Goal: Task Accomplishment & Management: Complete application form

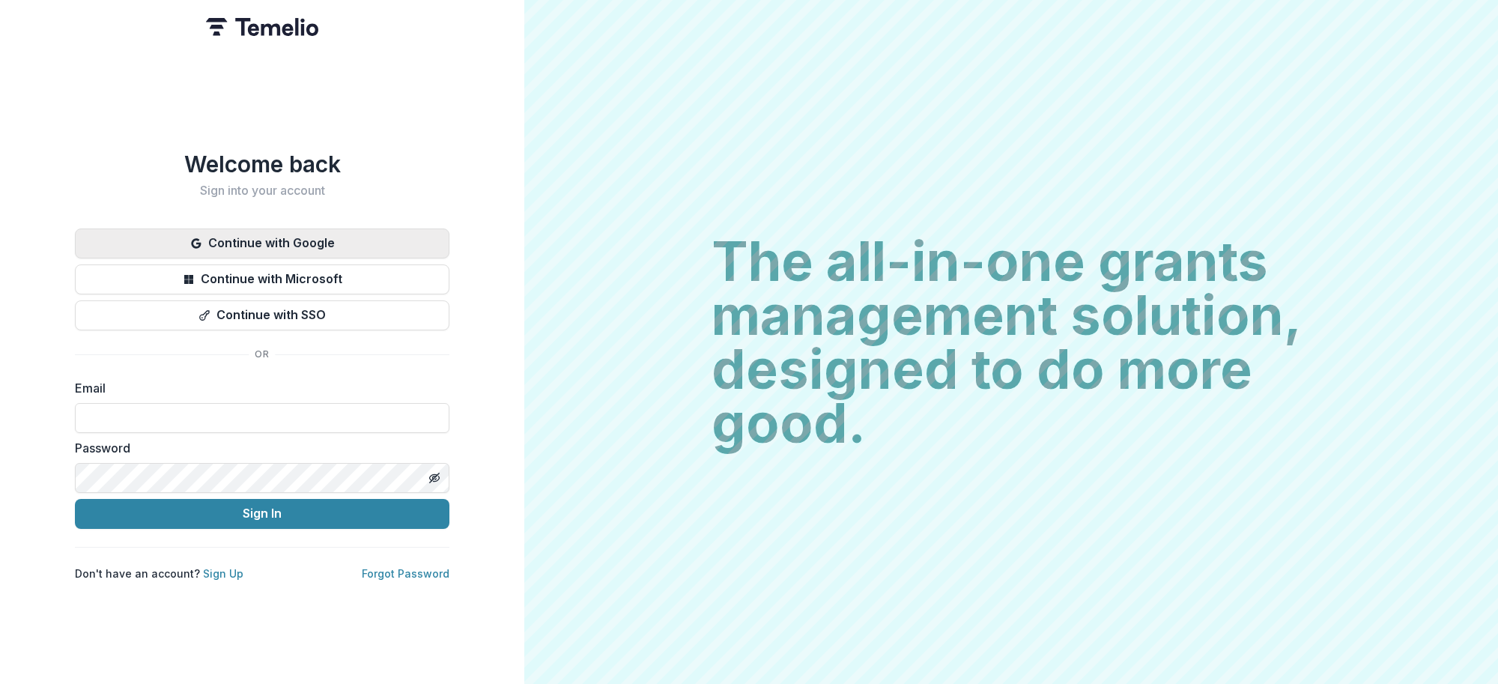
click at [320, 229] on button "Continue with Google" at bounding box center [262, 243] width 375 height 30
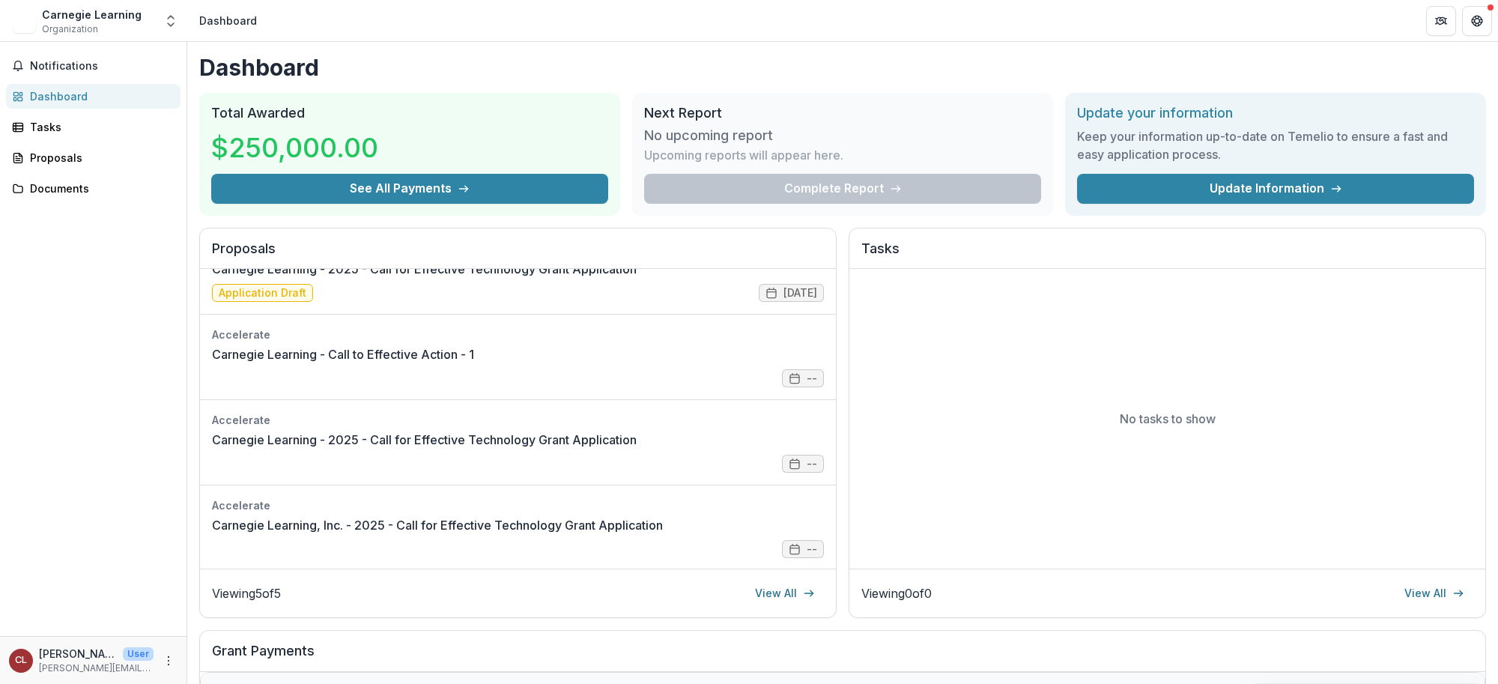
scroll to position [128, 0]
click at [727, 189] on div "Complete Report" at bounding box center [842, 189] width 397 height 30
click at [730, 130] on h3 "No upcoming report" at bounding box center [708, 135] width 129 height 16
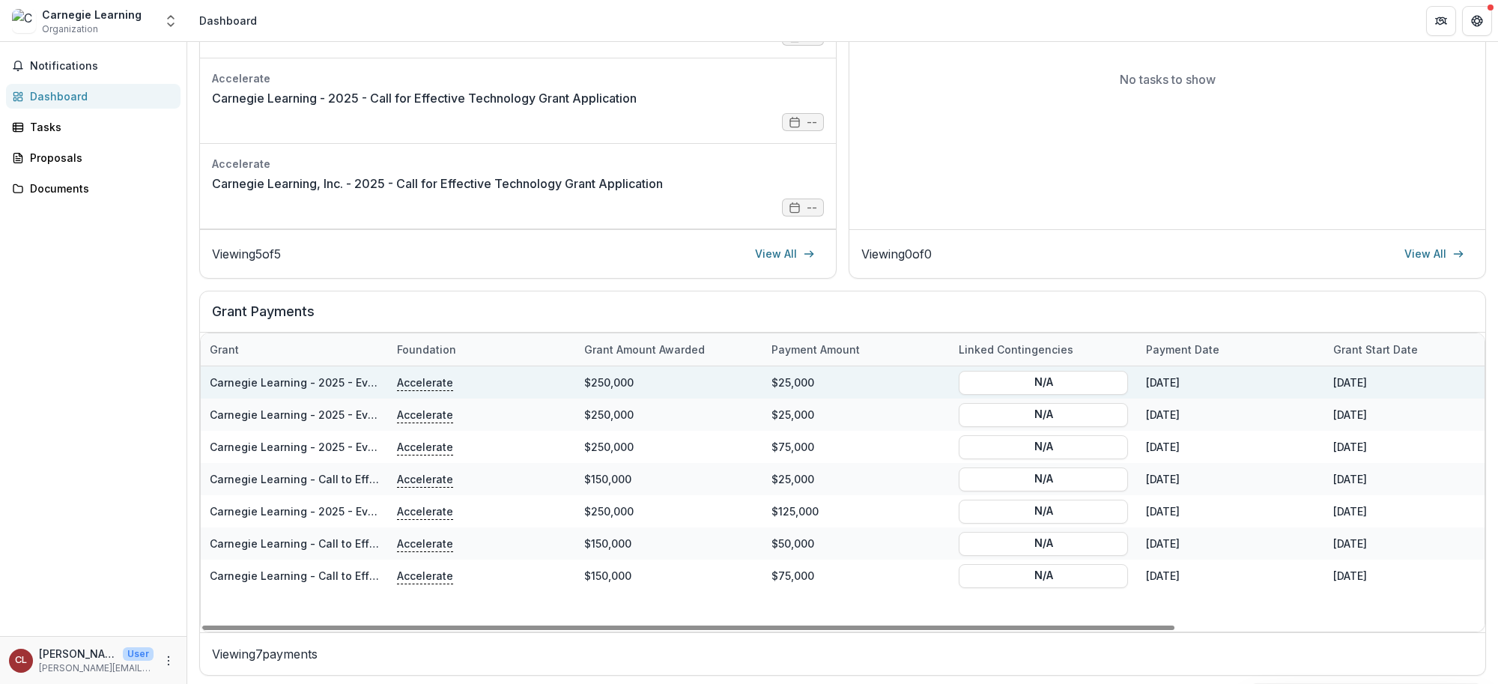
scroll to position [343, 0]
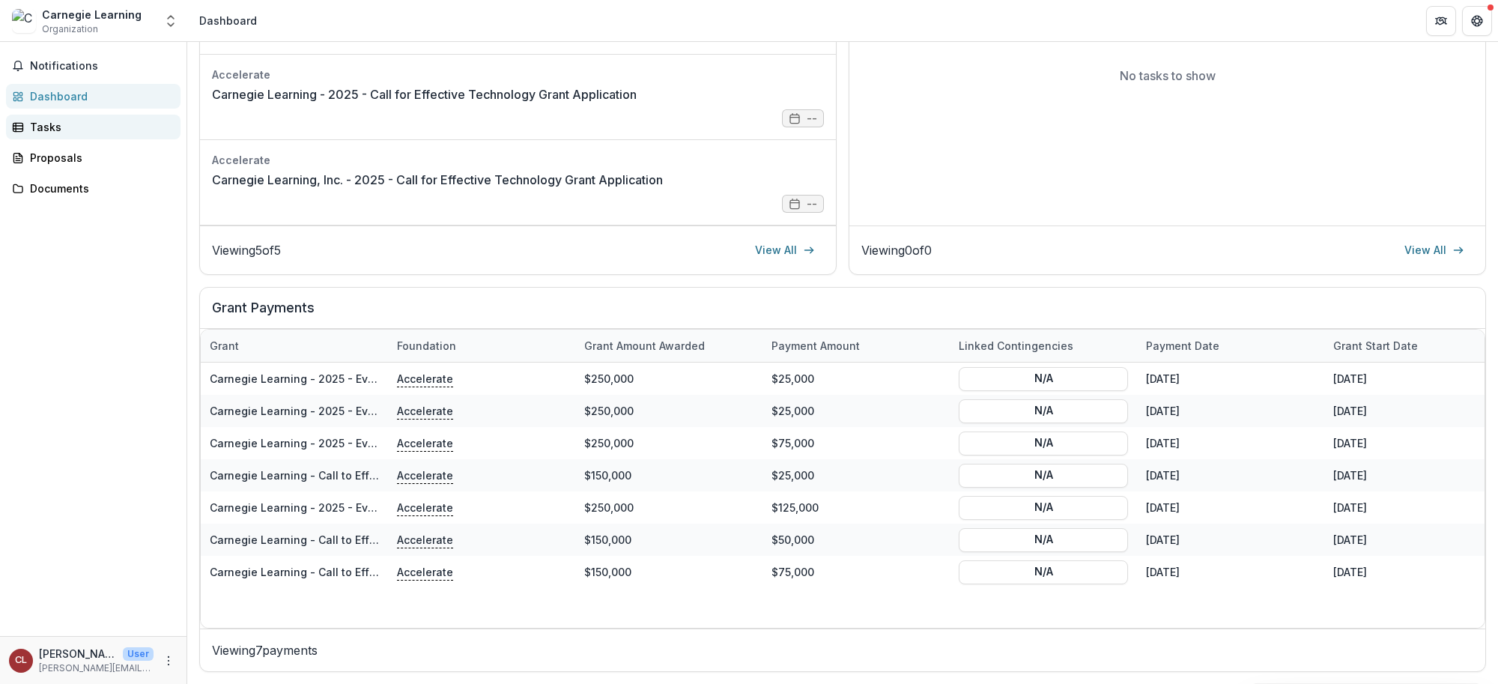
click at [55, 128] on div "Tasks" at bounding box center [99, 127] width 139 height 16
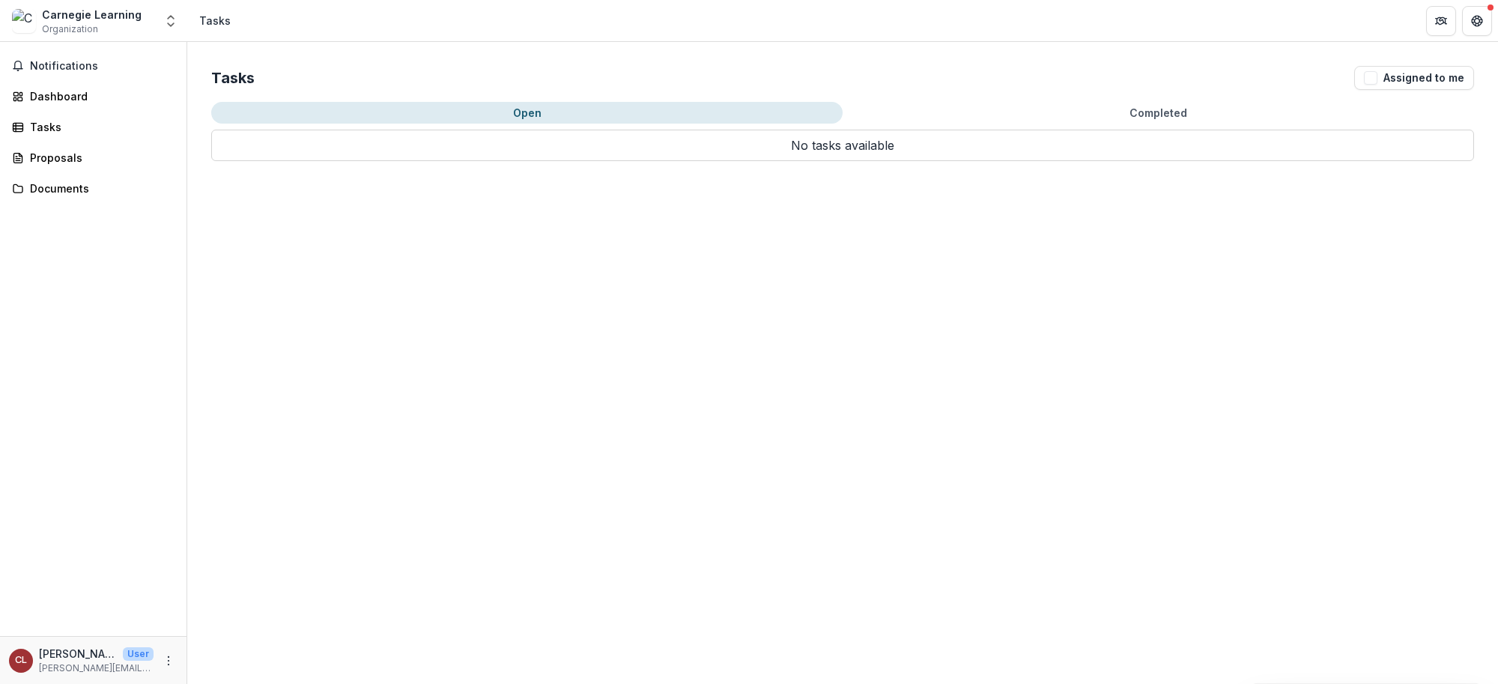
click at [1171, 114] on button "Completed" at bounding box center [1158, 113] width 631 height 22
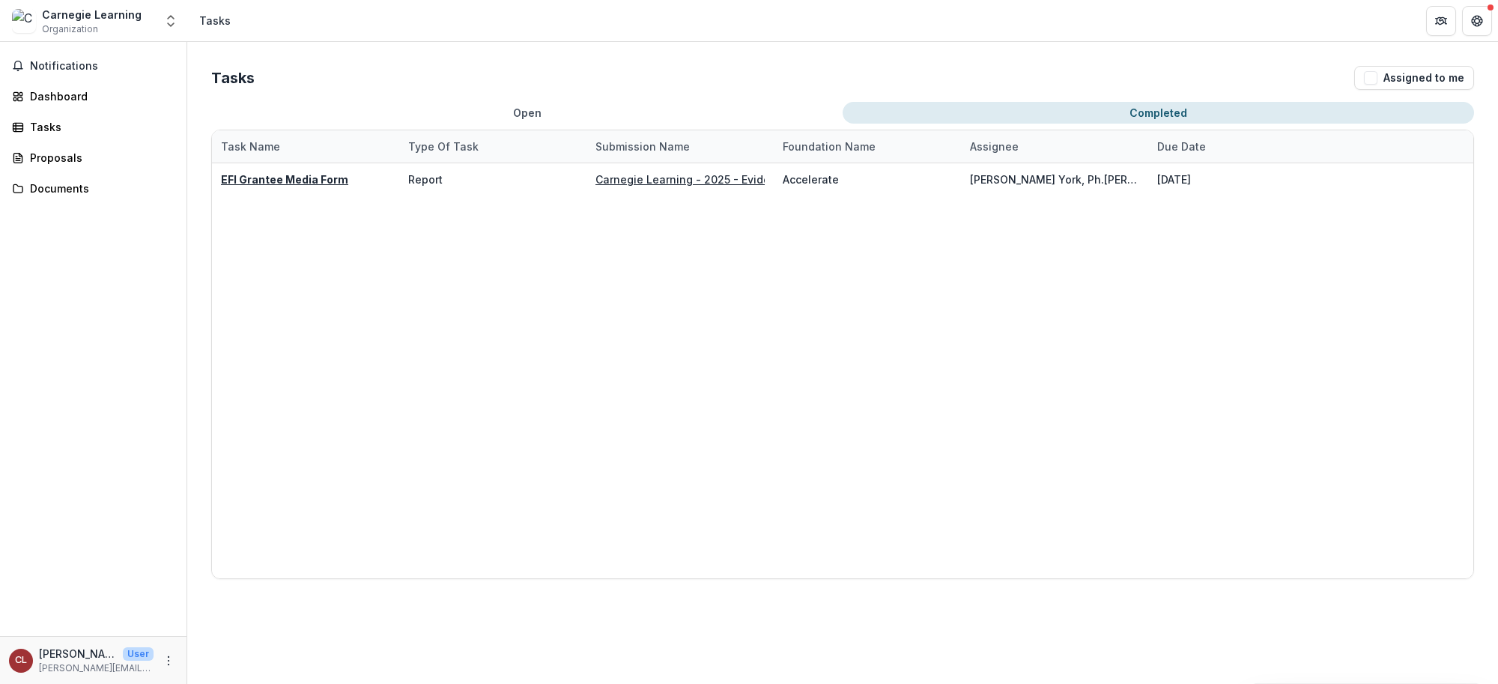
click at [1171, 114] on button "Completed" at bounding box center [1158, 113] width 631 height 22
click at [1382, 79] on button "Assigned to me" at bounding box center [1414, 78] width 120 height 24
click at [1382, 80] on button "Assigned to me" at bounding box center [1414, 78] width 120 height 24
click at [43, 157] on div "Proposals" at bounding box center [99, 158] width 139 height 16
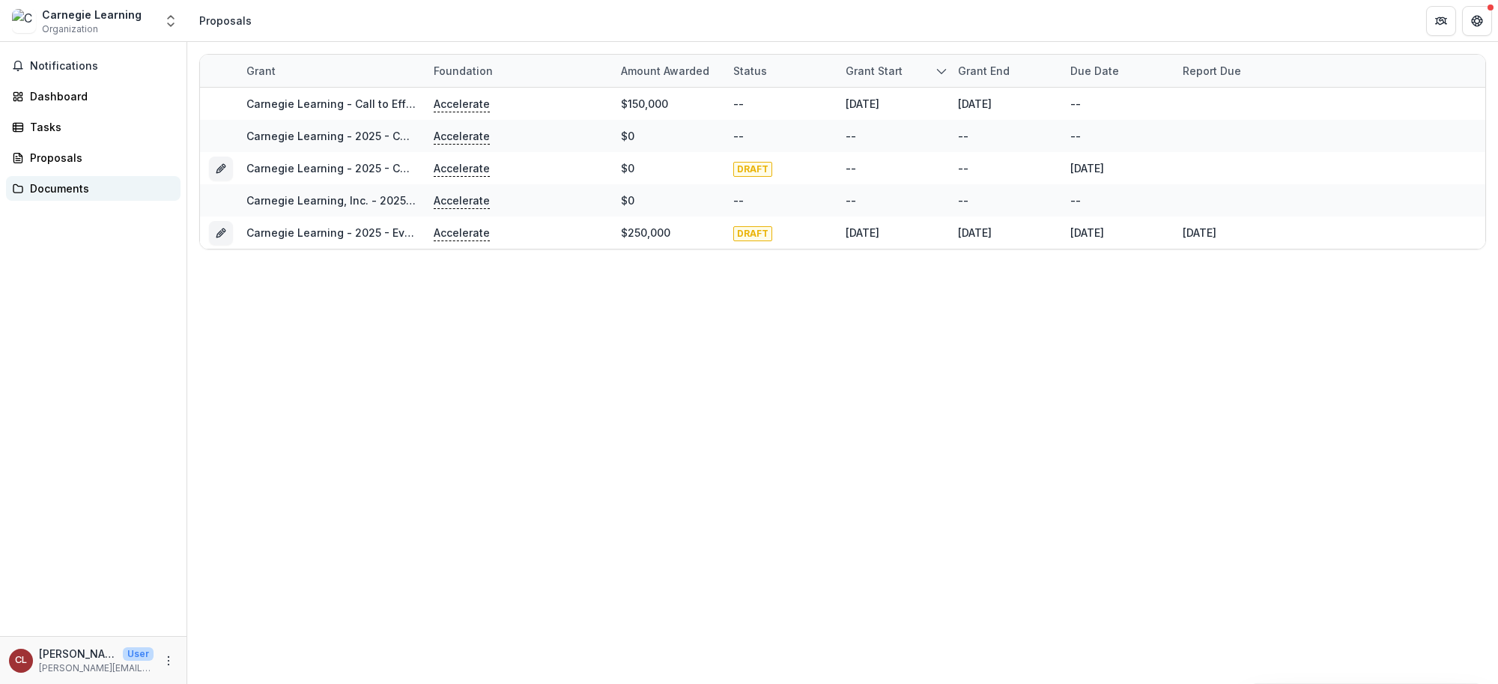
click at [41, 184] on div "Documents" at bounding box center [99, 189] width 139 height 16
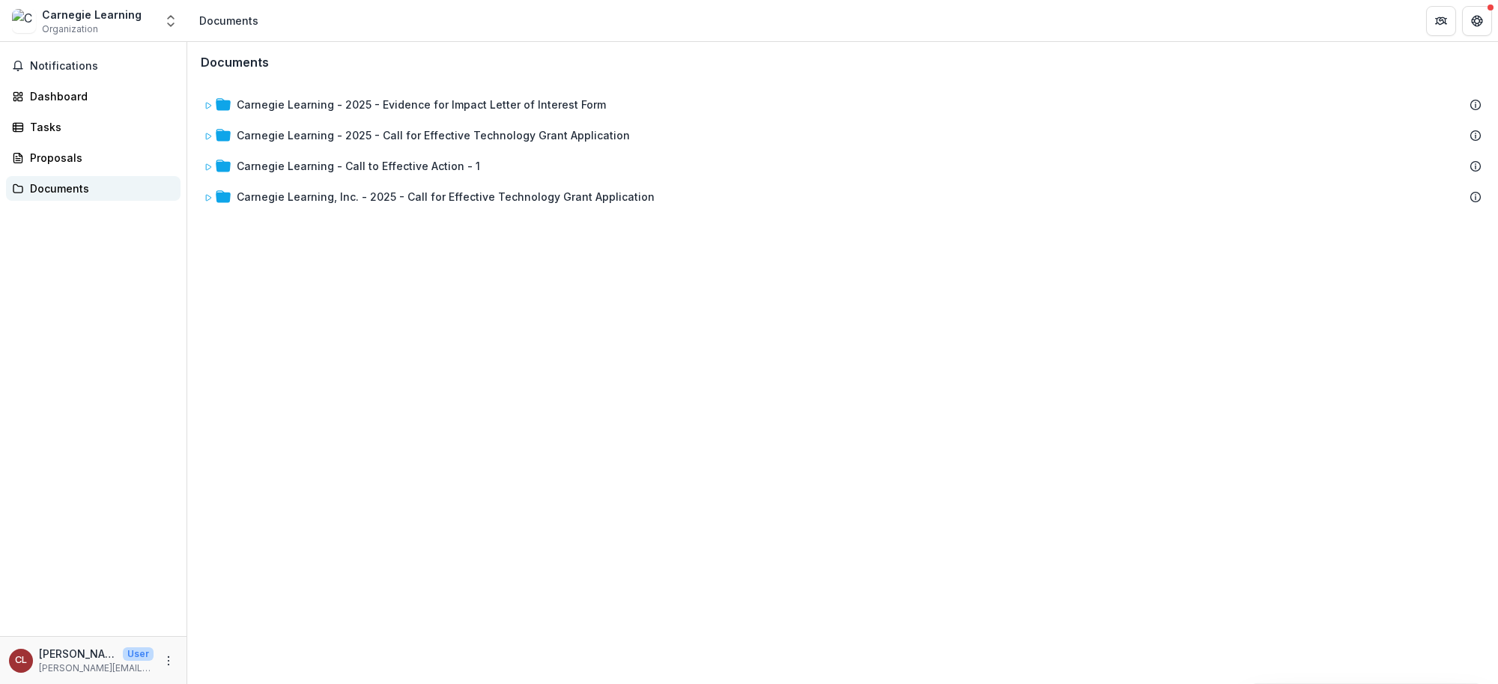
click at [52, 188] on div "Documents" at bounding box center [99, 189] width 139 height 16
click at [64, 57] on button "Notifications" at bounding box center [93, 66] width 175 height 24
click at [52, 94] on div "Dashboard" at bounding box center [99, 96] width 139 height 16
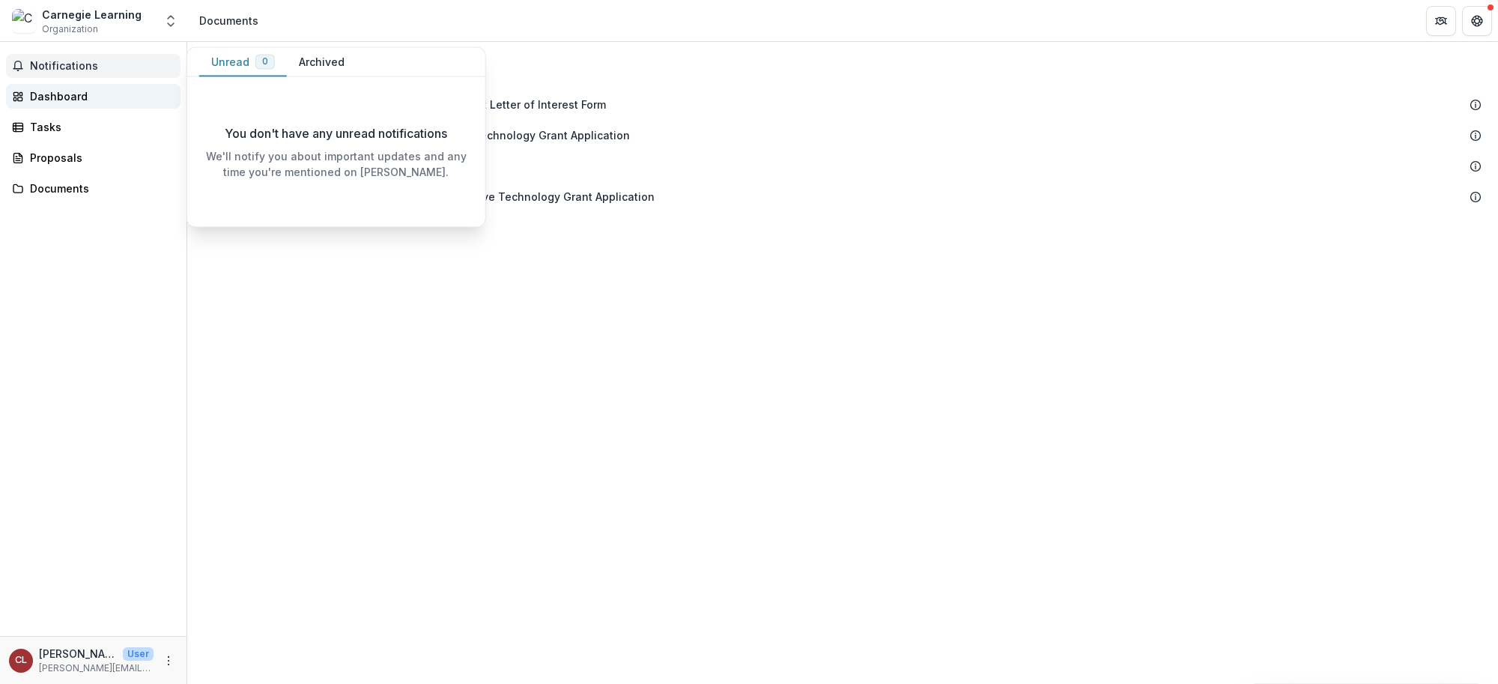
click at [52, 94] on div "Dashboard" at bounding box center [99, 96] width 139 height 16
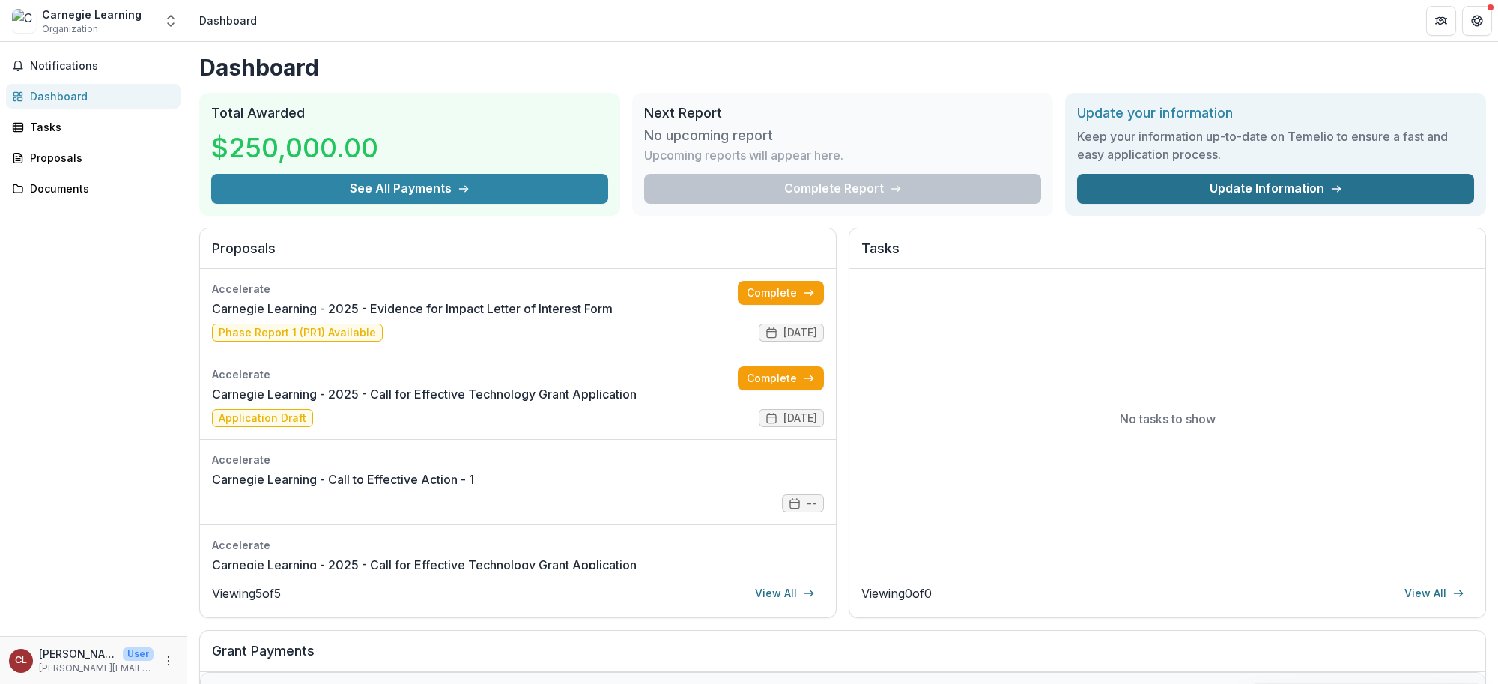
click at [1286, 190] on link "Update Information" at bounding box center [1275, 189] width 397 height 30
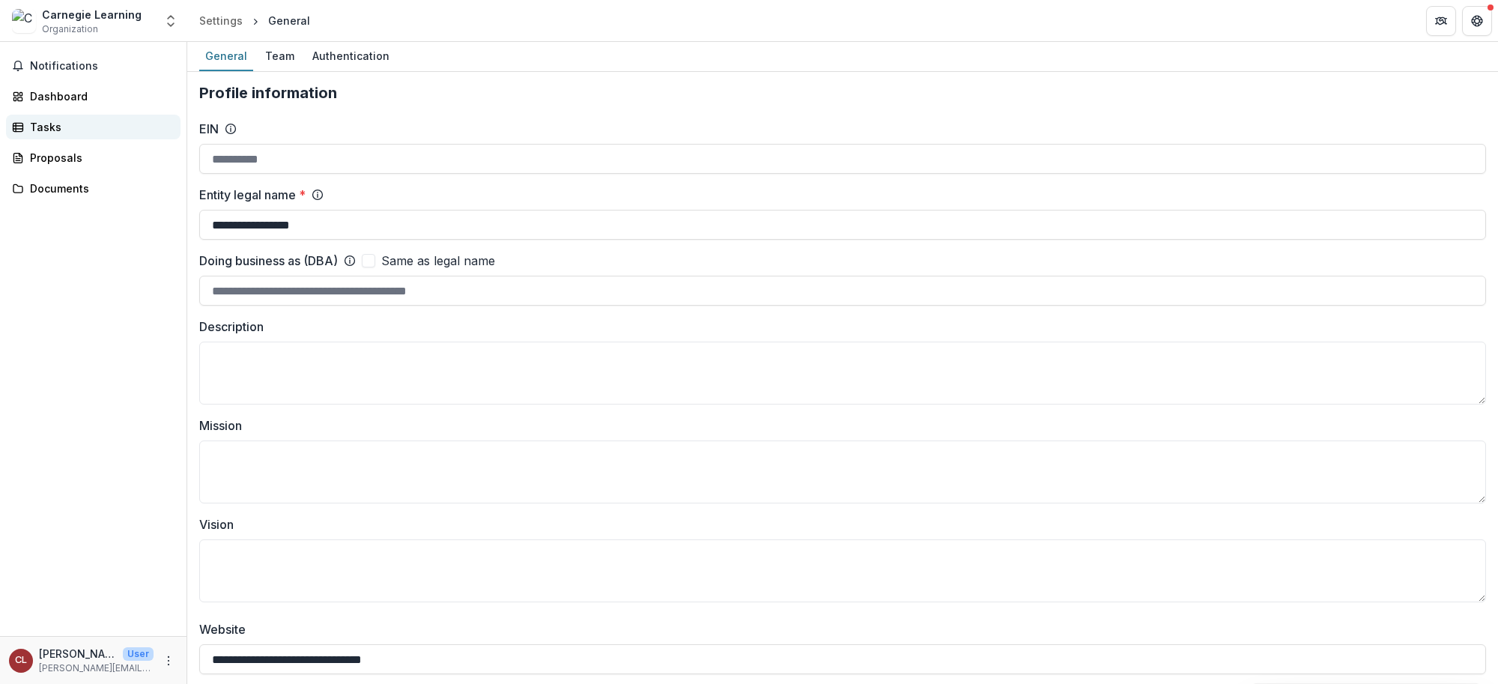
click at [32, 125] on div "Tasks" at bounding box center [99, 127] width 139 height 16
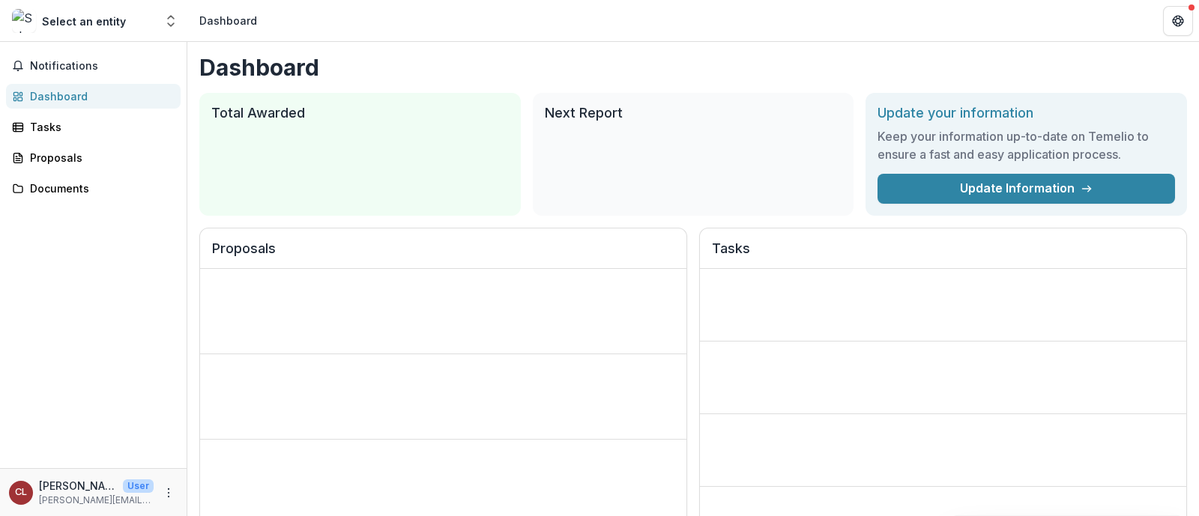
drag, startPoint x: 824, startPoint y: 58, endPoint x: 868, endPoint y: 1, distance: 71.5
click at [823, 58] on div "Dashboard Total Awarded $0.00 See All Payments Next Report No upcoming report U…" at bounding box center [692, 513] width 1011 height 942
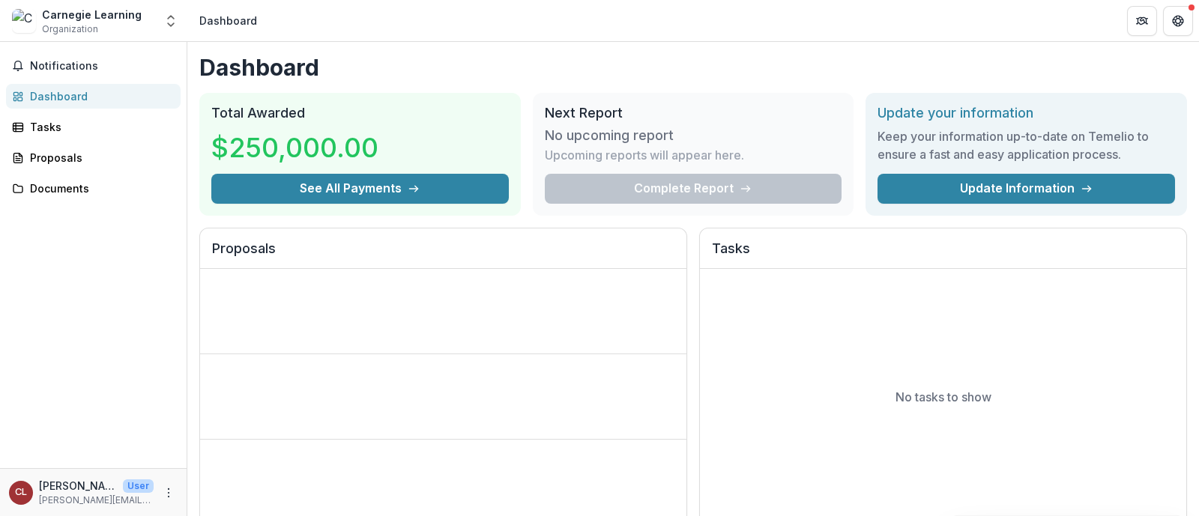
drag, startPoint x: 868, startPoint y: 1, endPoint x: 955, endPoint y: 0, distance: 86.9
click at [978, 31] on div "Carnegie Learning Organization Nonprofits Carnegie Learning Team Settings Setti…" at bounding box center [599, 258] width 1199 height 516
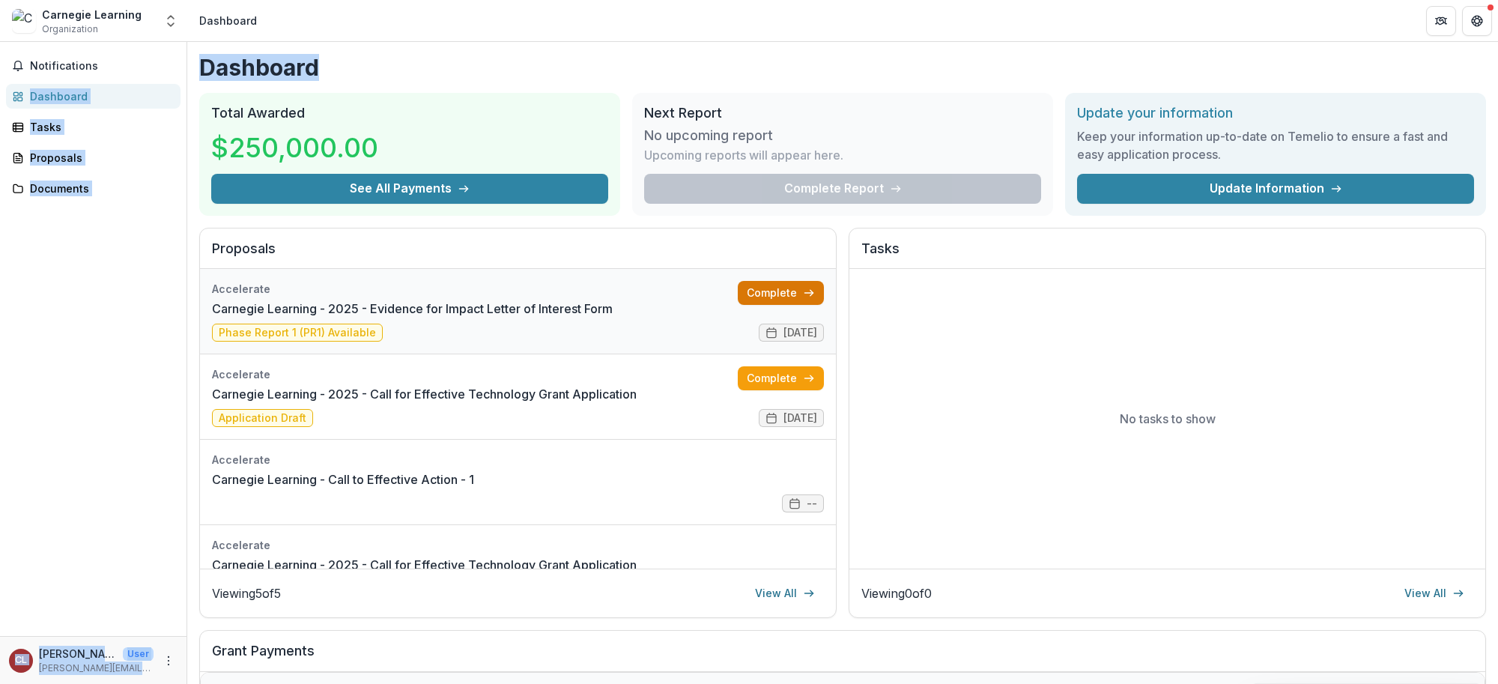
click at [787, 296] on link "Complete" at bounding box center [781, 293] width 86 height 24
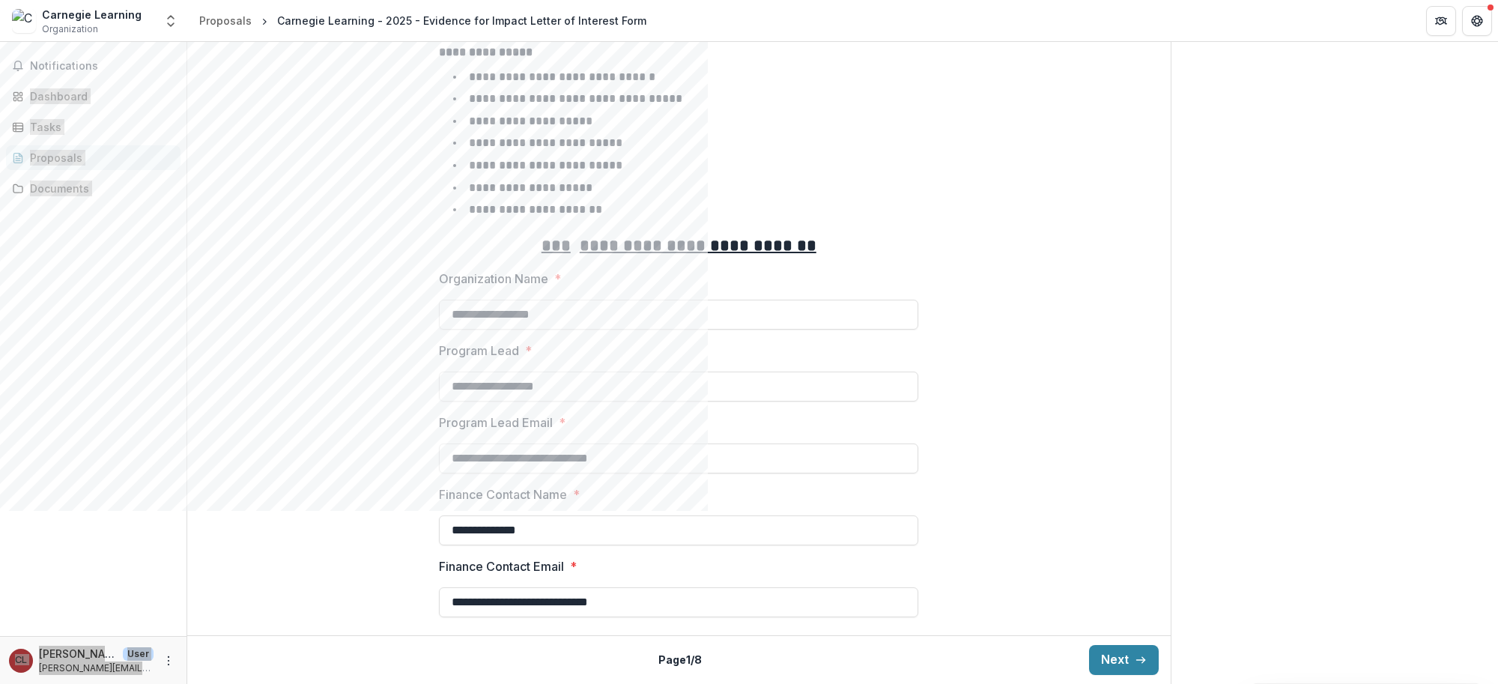
scroll to position [626, 0]
click at [1112, 515] on button "Next" at bounding box center [1124, 660] width 70 height 30
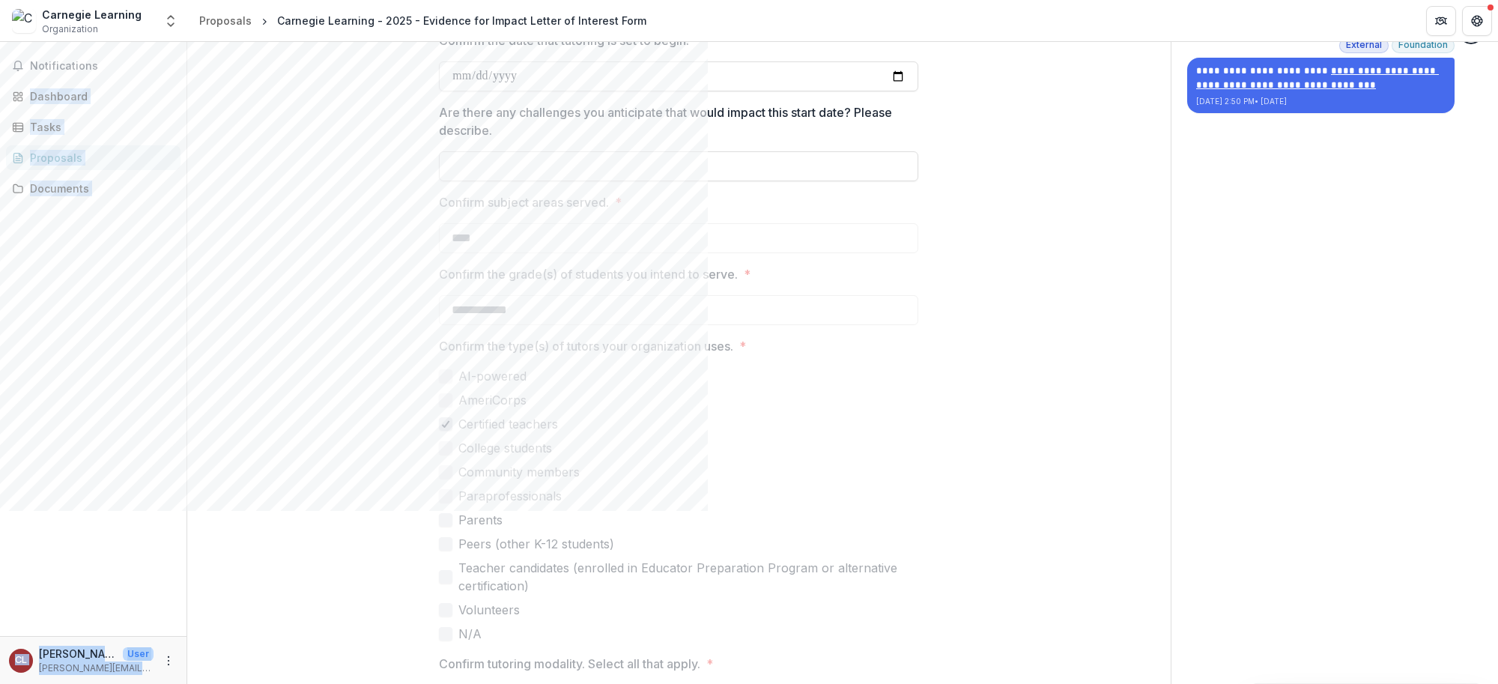
scroll to position [252, 0]
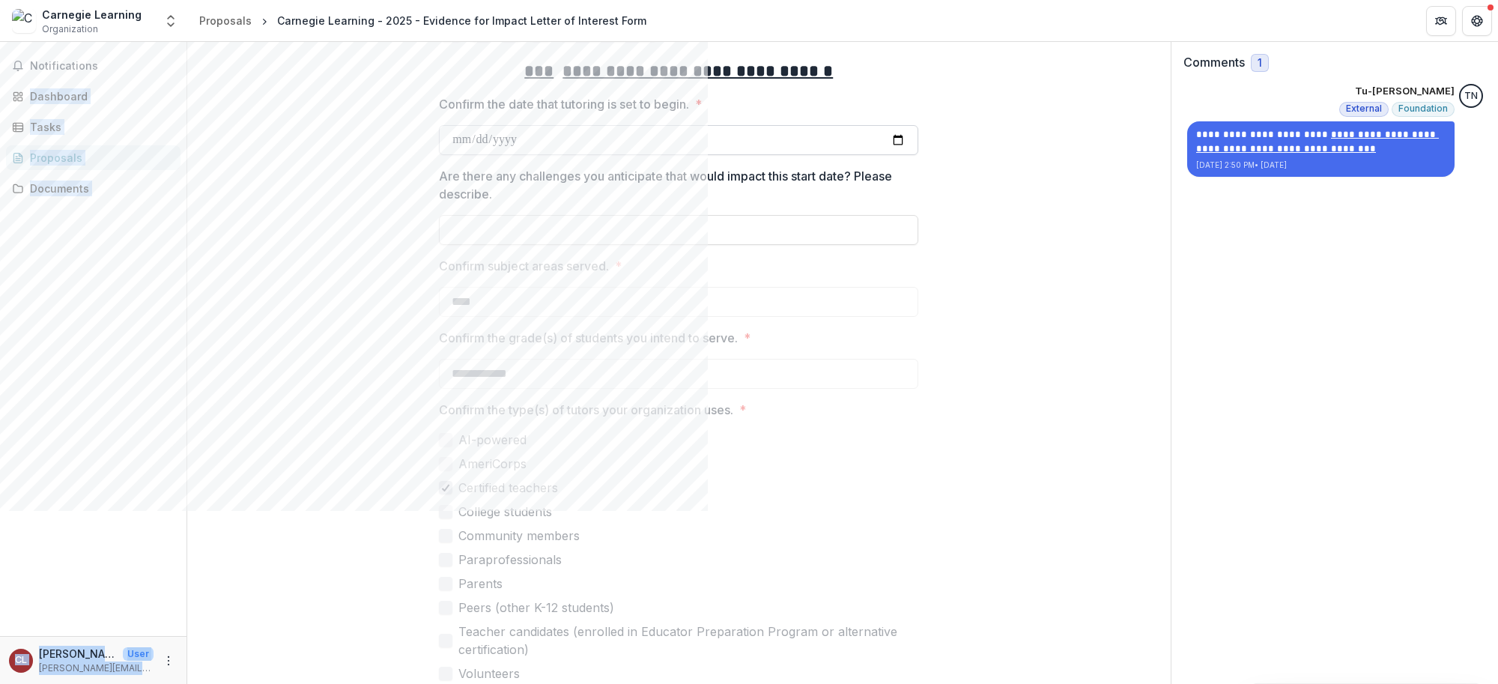
click at [895, 155] on input "Confirm the date that tutoring is set to begin. *" at bounding box center [678, 140] width 479 height 30
type input "**********"
click at [533, 245] on input "Are there any challenges you anticipate that would impact this start date? Plea…" at bounding box center [678, 230] width 479 height 30
paste input "**********"
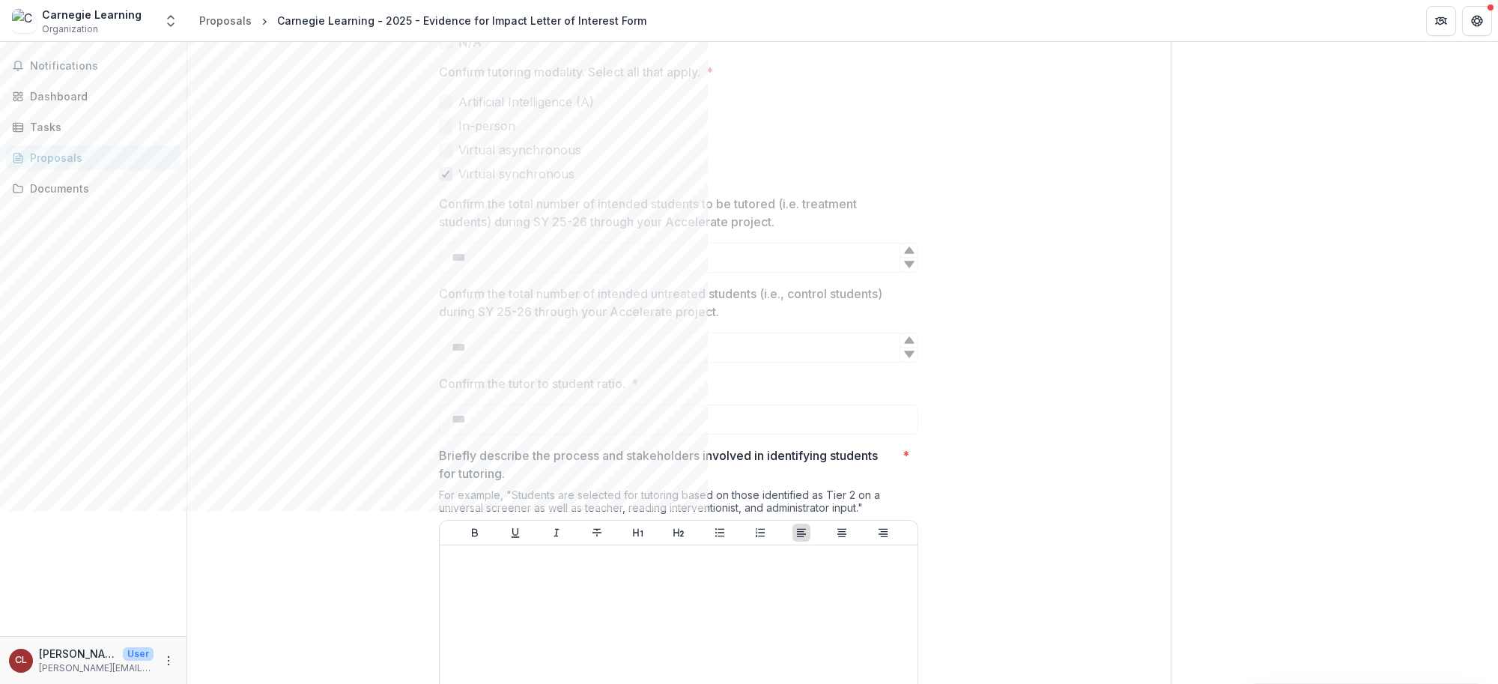
scroll to position [1001, 0]
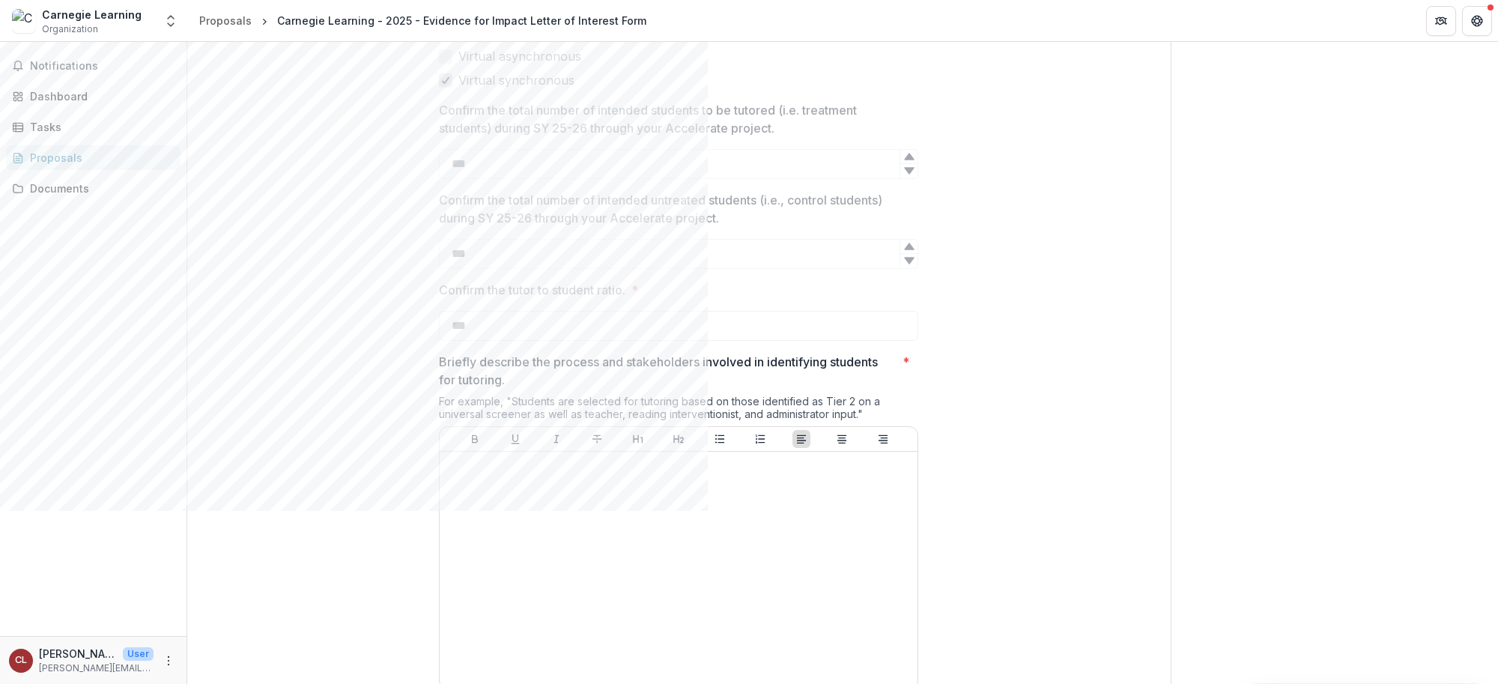
type input "**********"
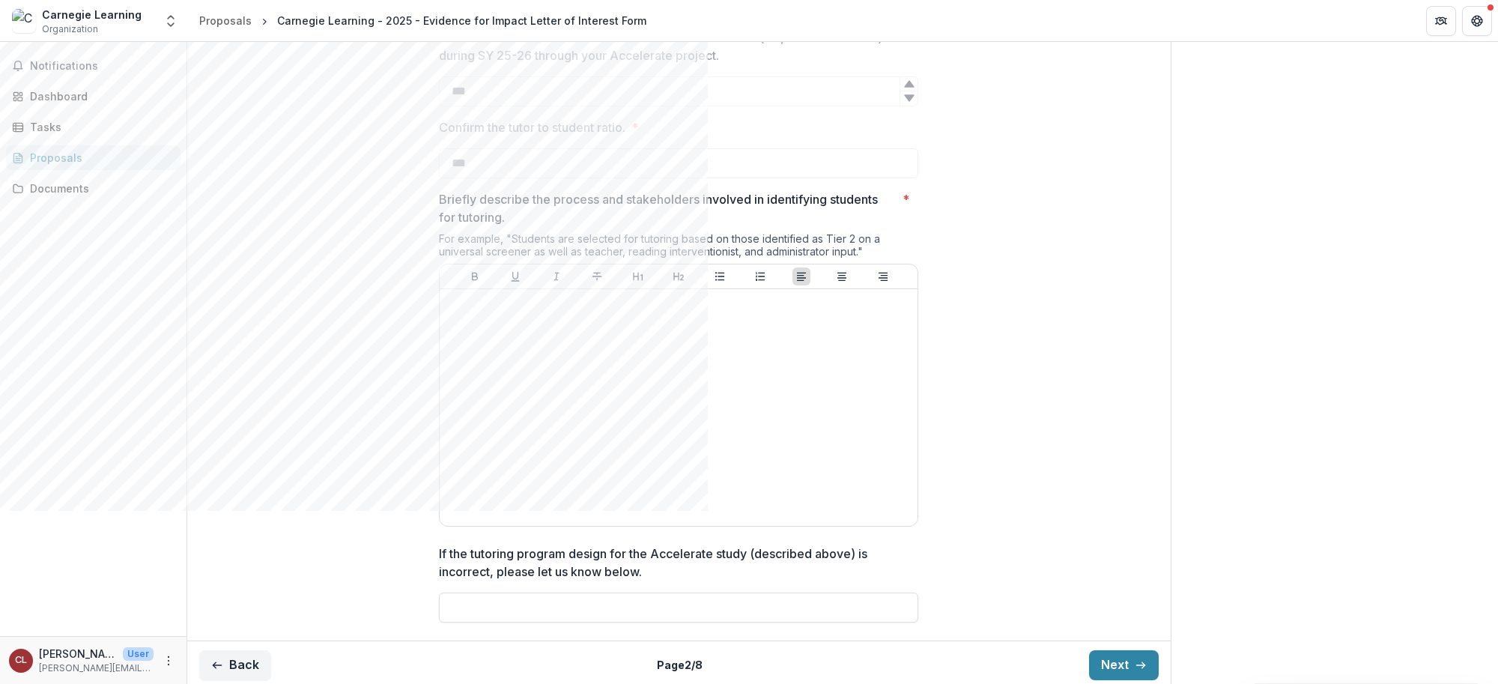
scroll to position [1188, 0]
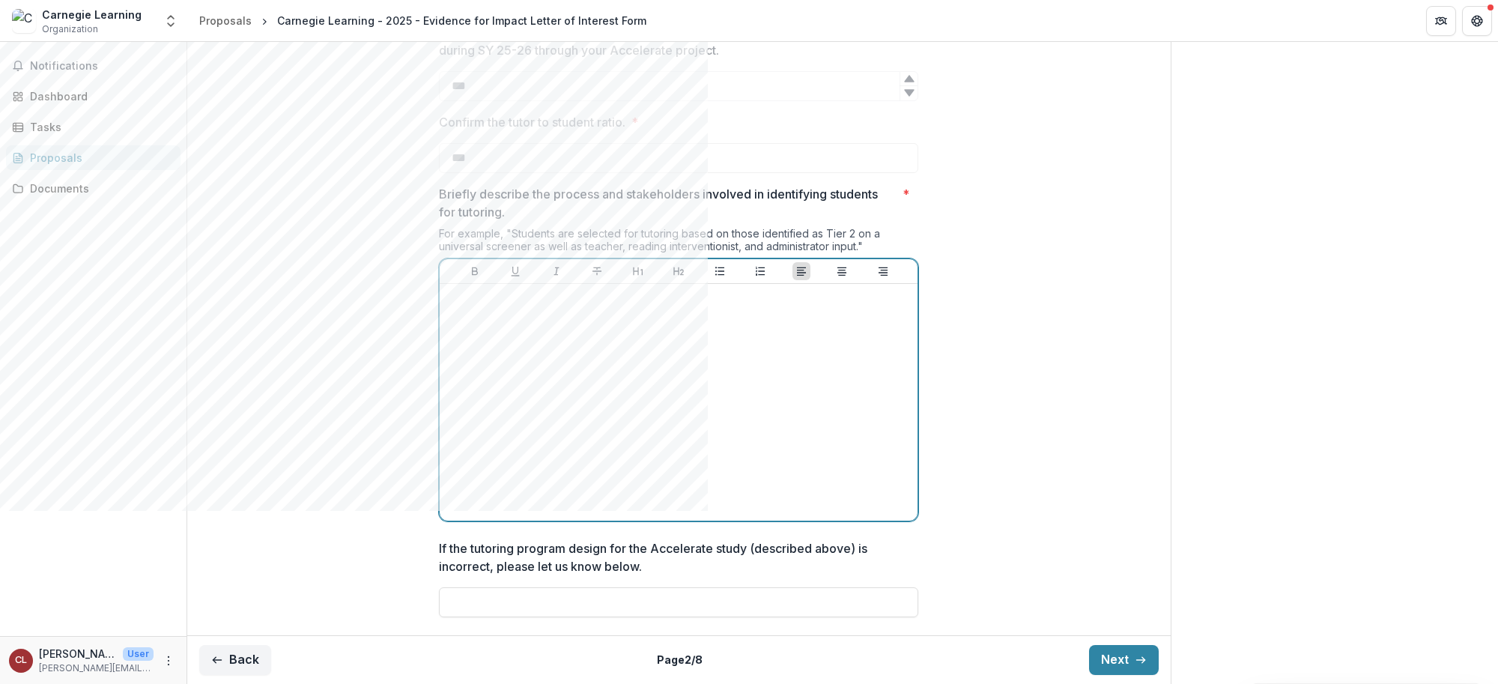
click at [572, 306] on p at bounding box center [679, 298] width 466 height 16
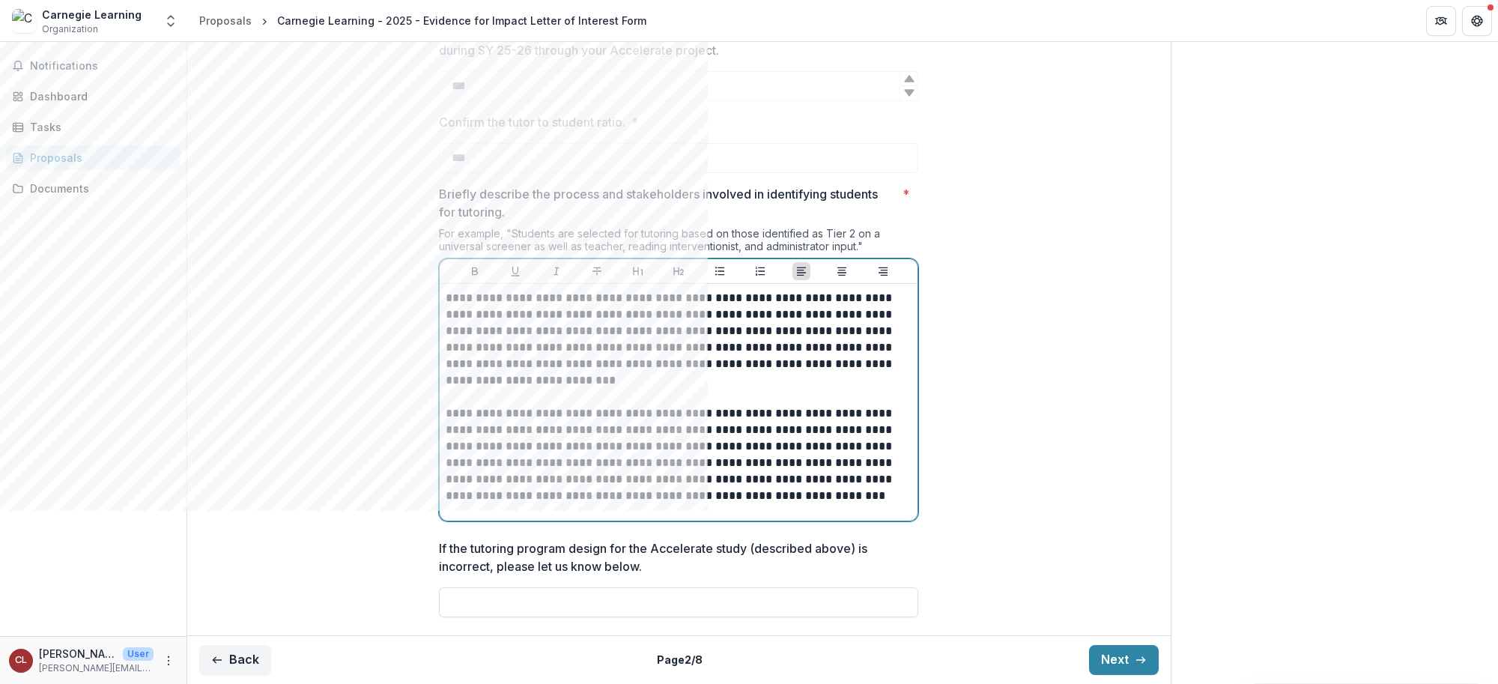
scroll to position [1272, 0]
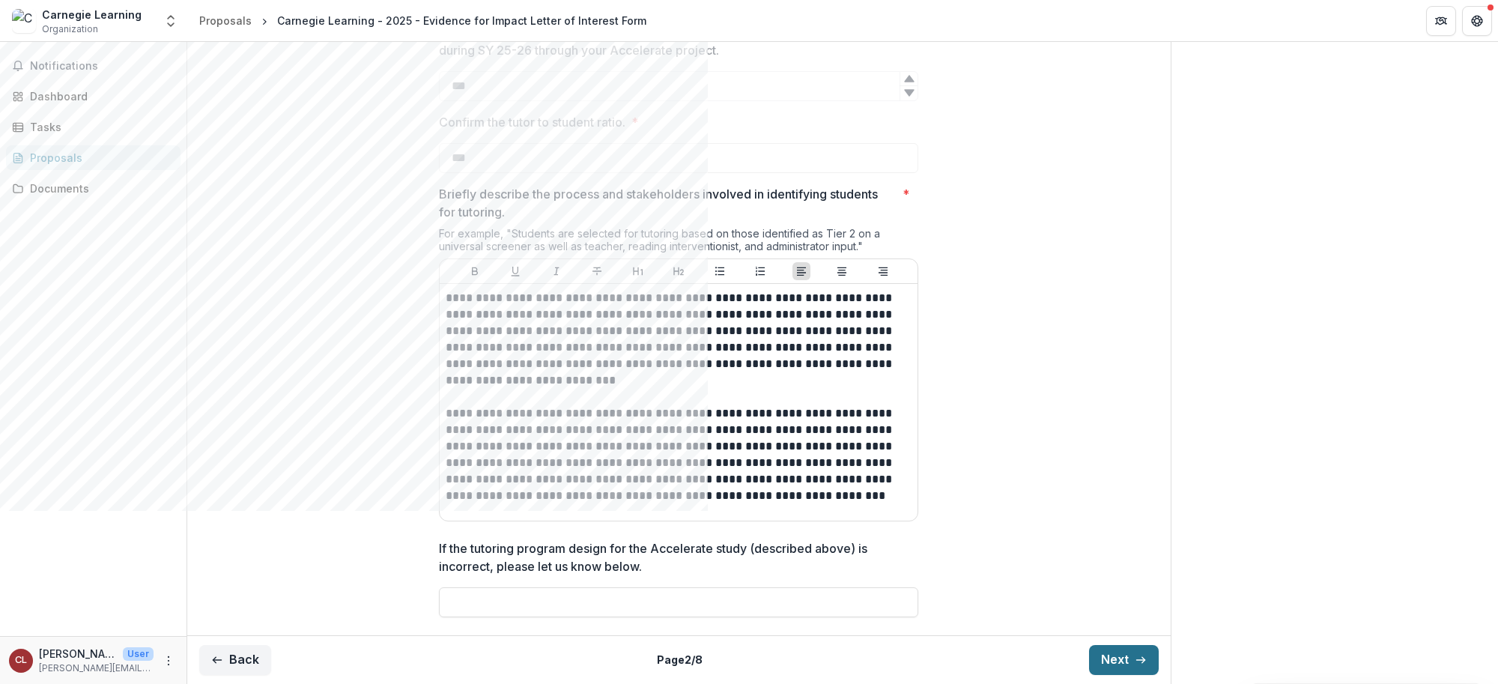
click at [1097, 515] on button "Next" at bounding box center [1124, 660] width 70 height 30
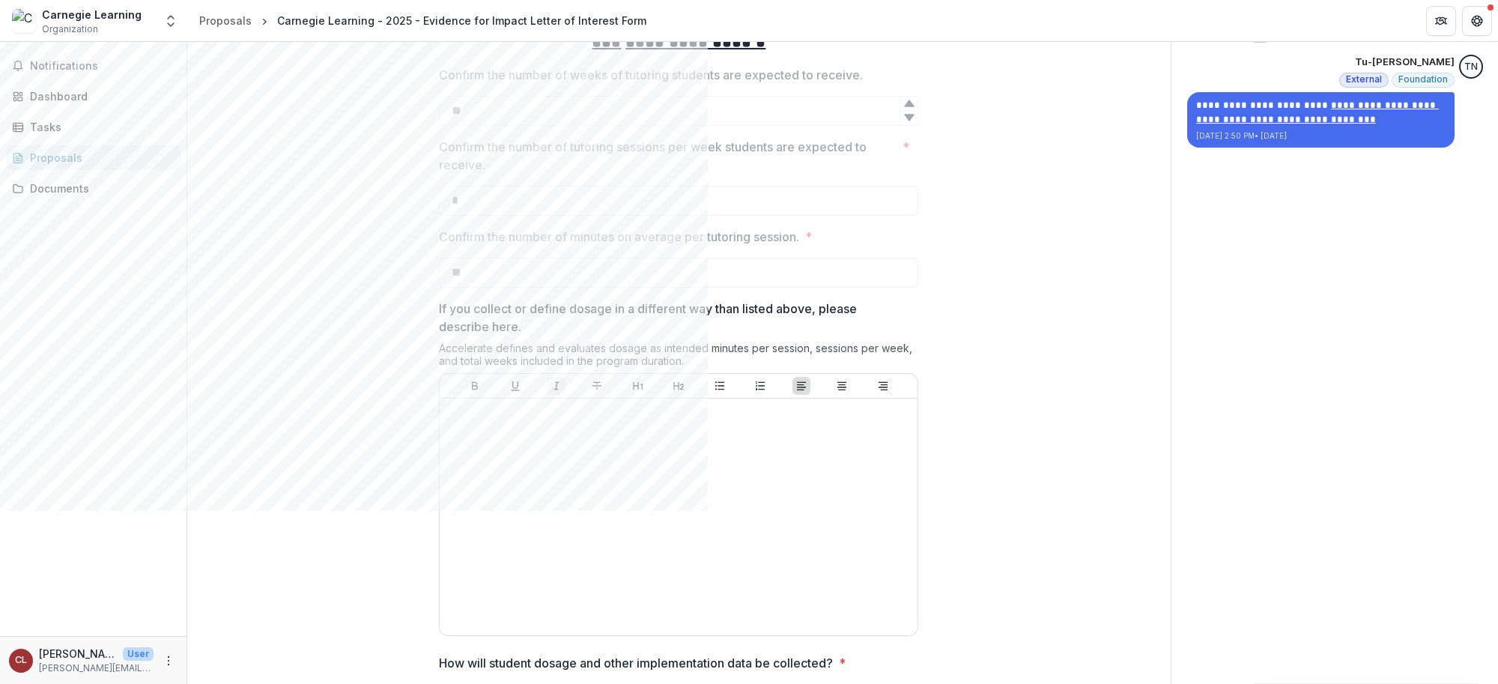
scroll to position [375, 0]
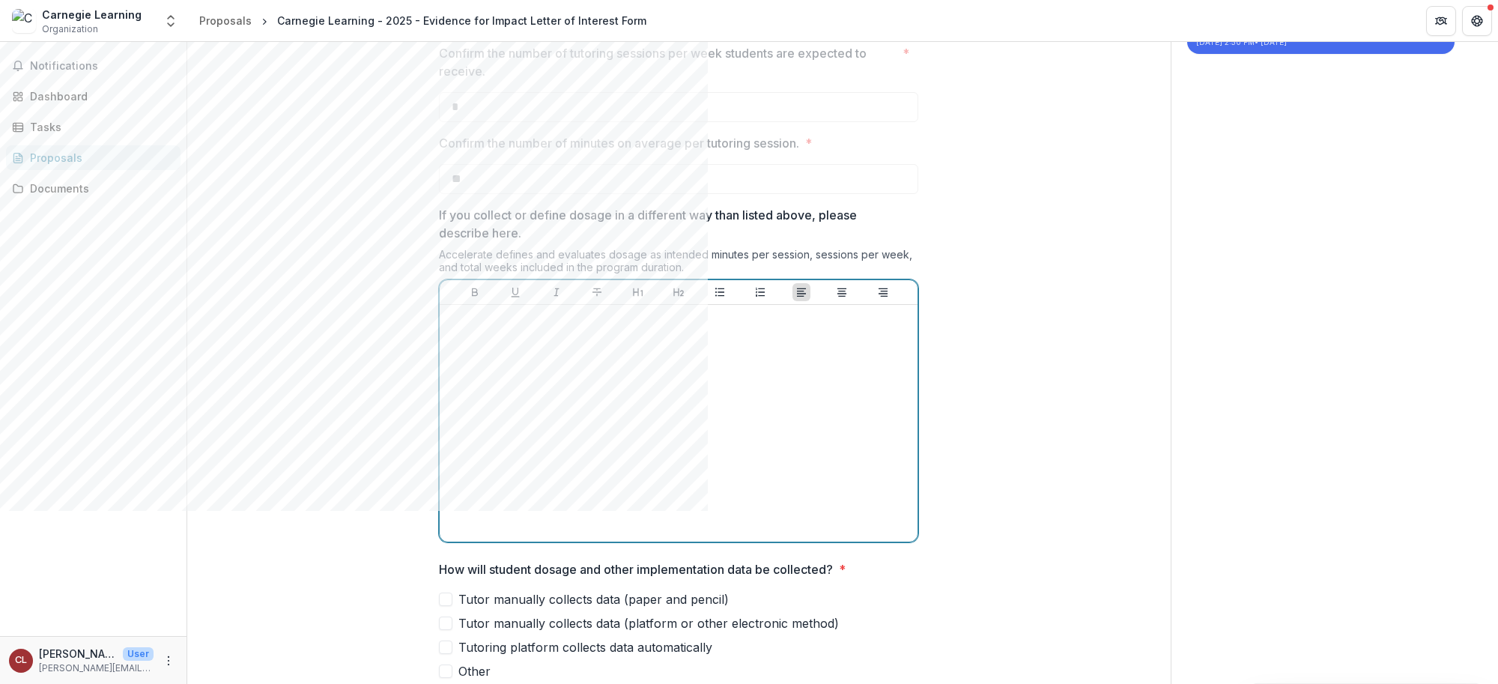
click at [555, 476] on div at bounding box center [679, 423] width 466 height 225
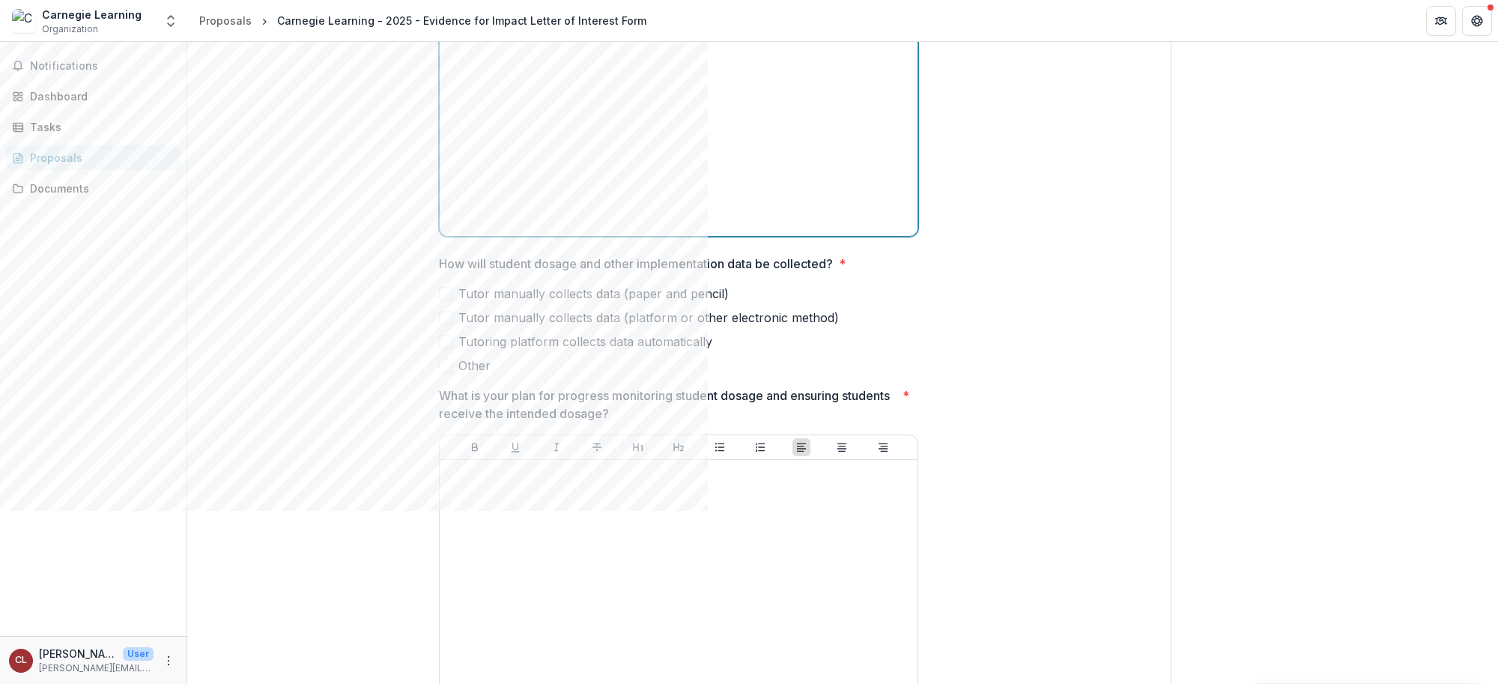
scroll to position [749, 0]
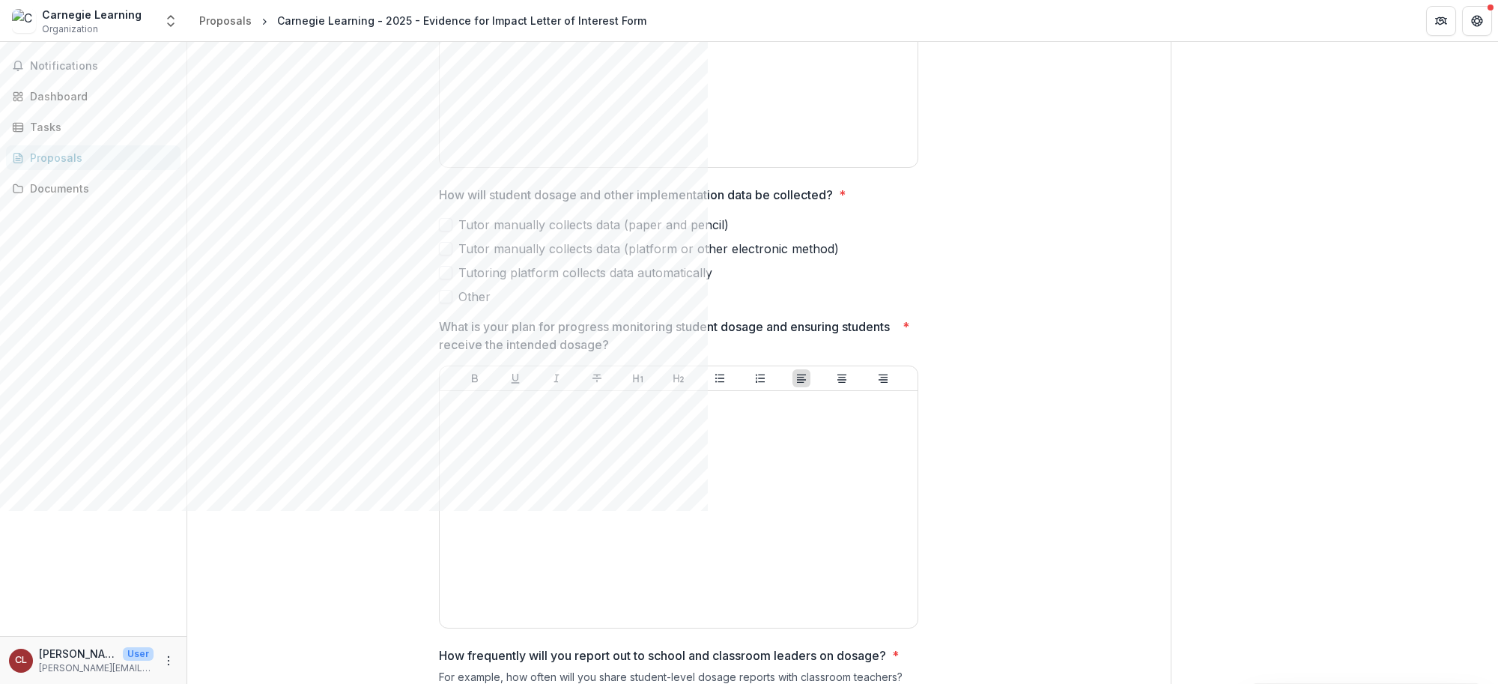
click at [440, 279] on span at bounding box center [445, 272] width 13 height 13
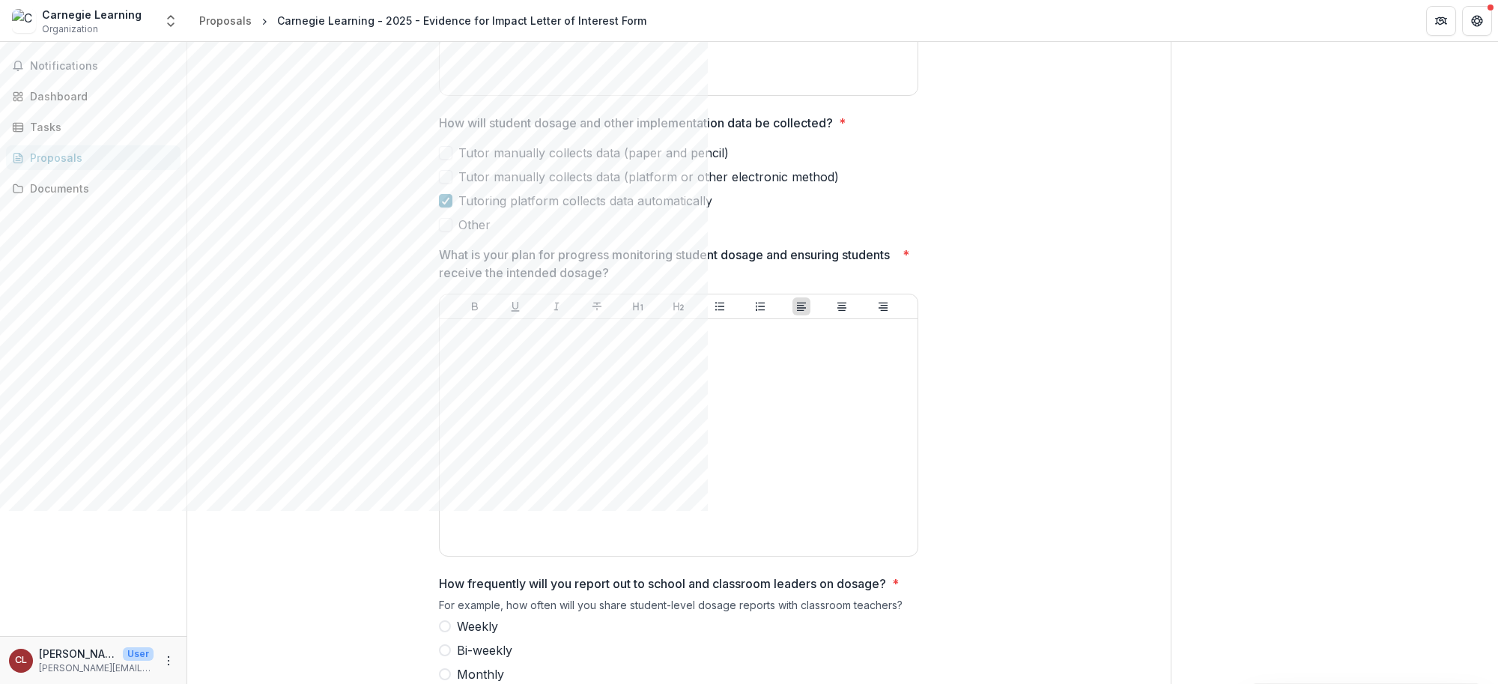
scroll to position [843, 0]
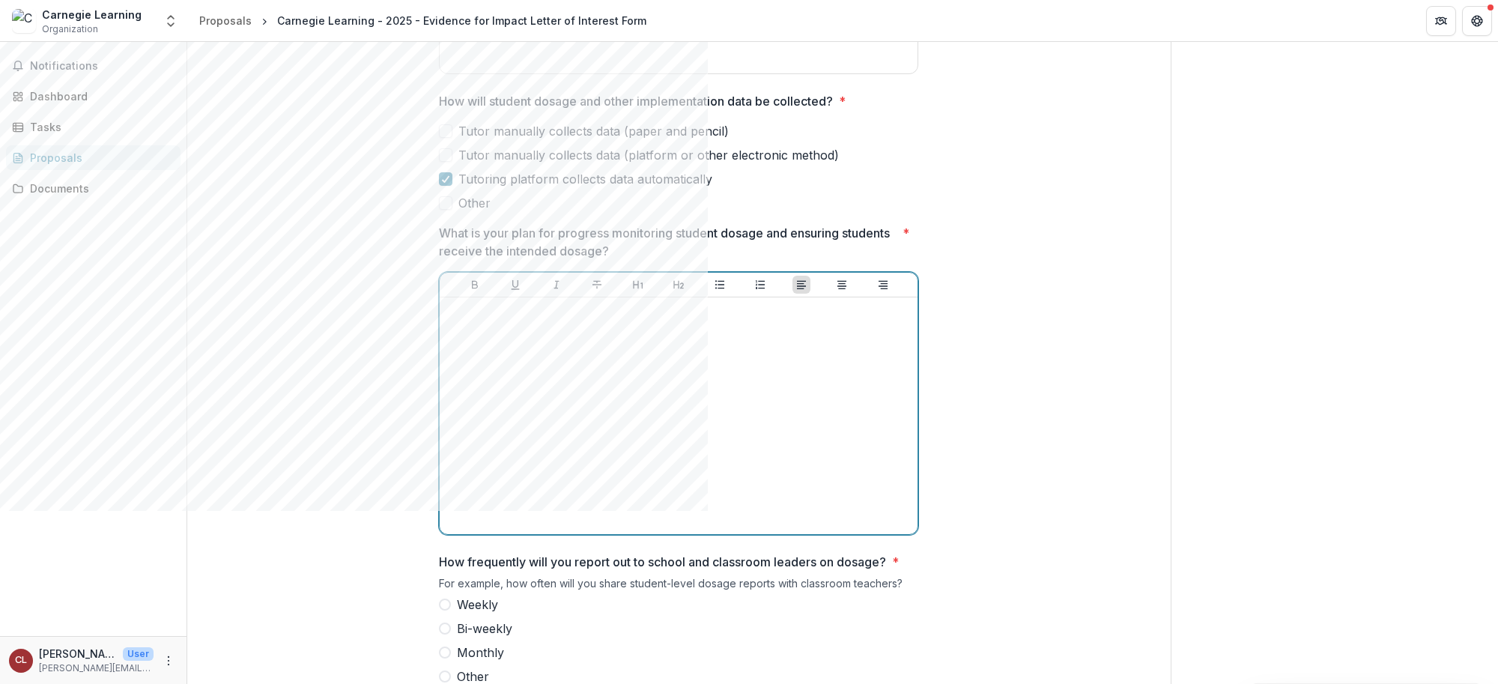
click at [532, 440] on div at bounding box center [679, 415] width 466 height 225
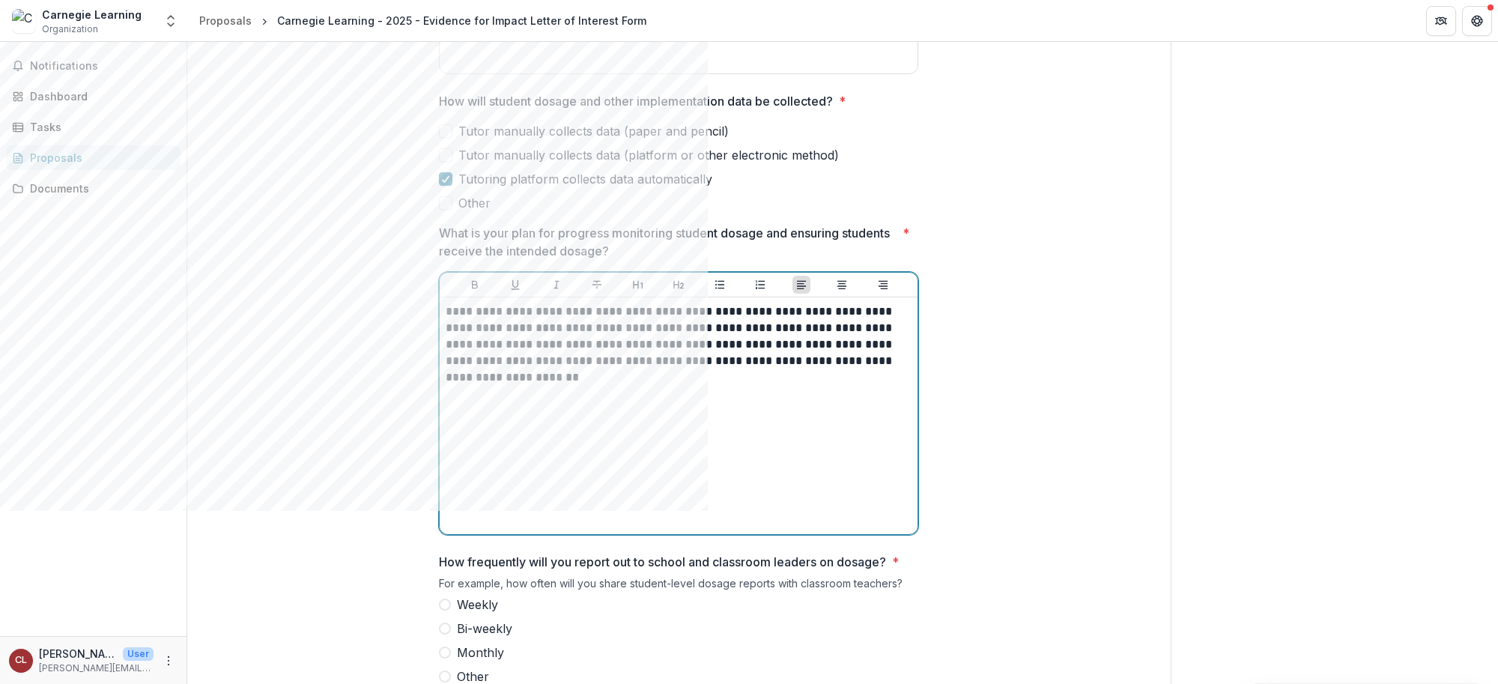
click at [491, 515] on div "**********" at bounding box center [679, 415] width 466 height 225
drag, startPoint x: 466, startPoint y: 513, endPoint x: 455, endPoint y: 513, distance: 10.5
click at [455, 419] on p "**" at bounding box center [679, 410] width 466 height 16
drag, startPoint x: 455, startPoint y: 513, endPoint x: 443, endPoint y: 513, distance: 12.7
click at [443, 513] on div "**********" at bounding box center [679, 415] width 478 height 237
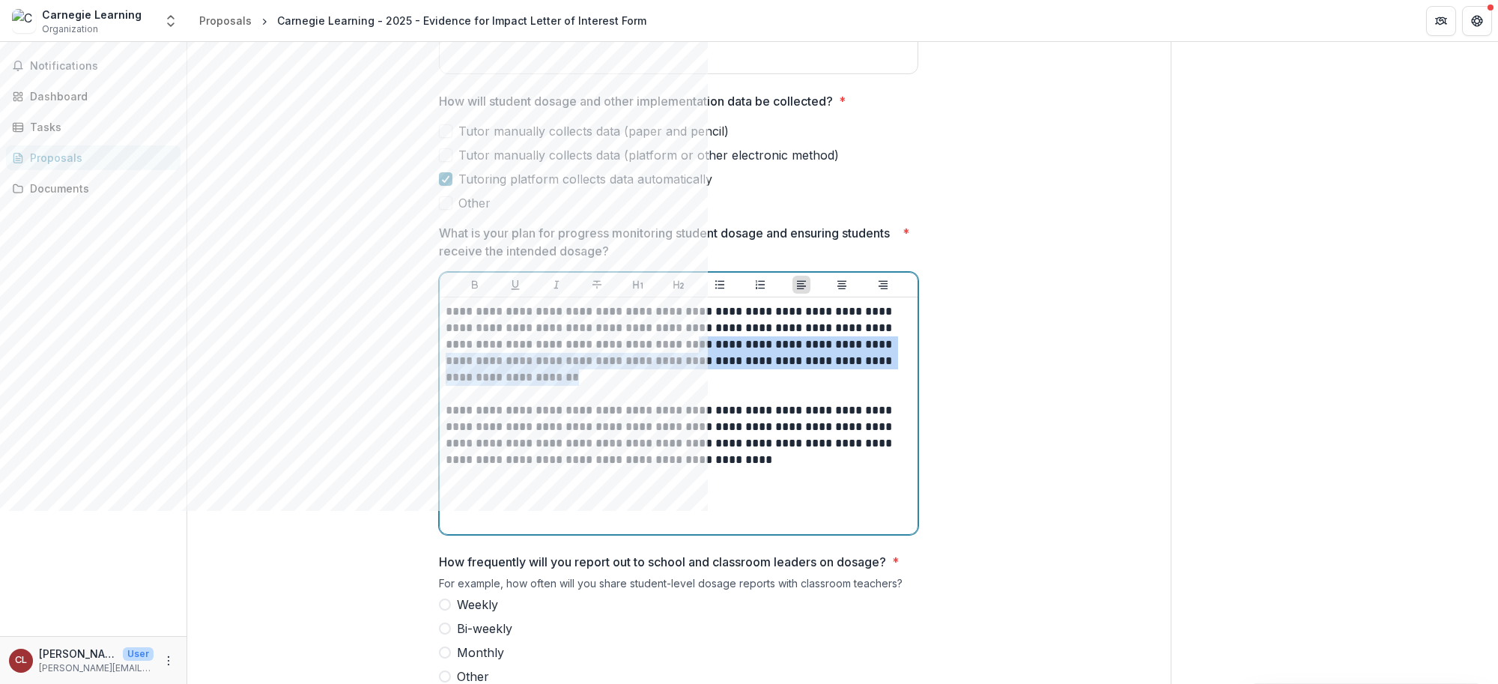
drag, startPoint x: 670, startPoint y: 447, endPoint x: 691, endPoint y: 483, distance: 41.6
click at [691, 386] on p "**********" at bounding box center [679, 344] width 466 height 82
drag, startPoint x: 668, startPoint y: 452, endPoint x: 695, endPoint y: 489, distance: 46.2
click at [695, 489] on div "**********" at bounding box center [679, 415] width 466 height 225
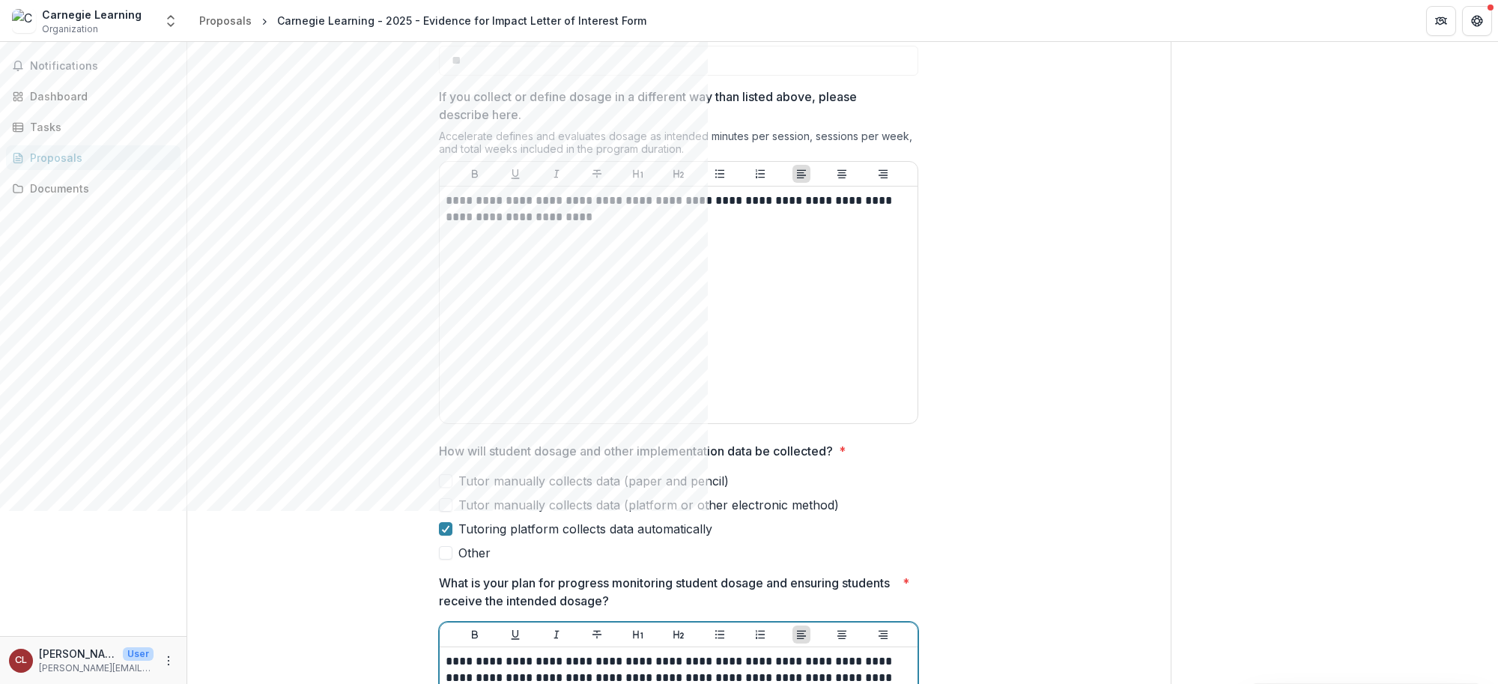
scroll to position [468, 0]
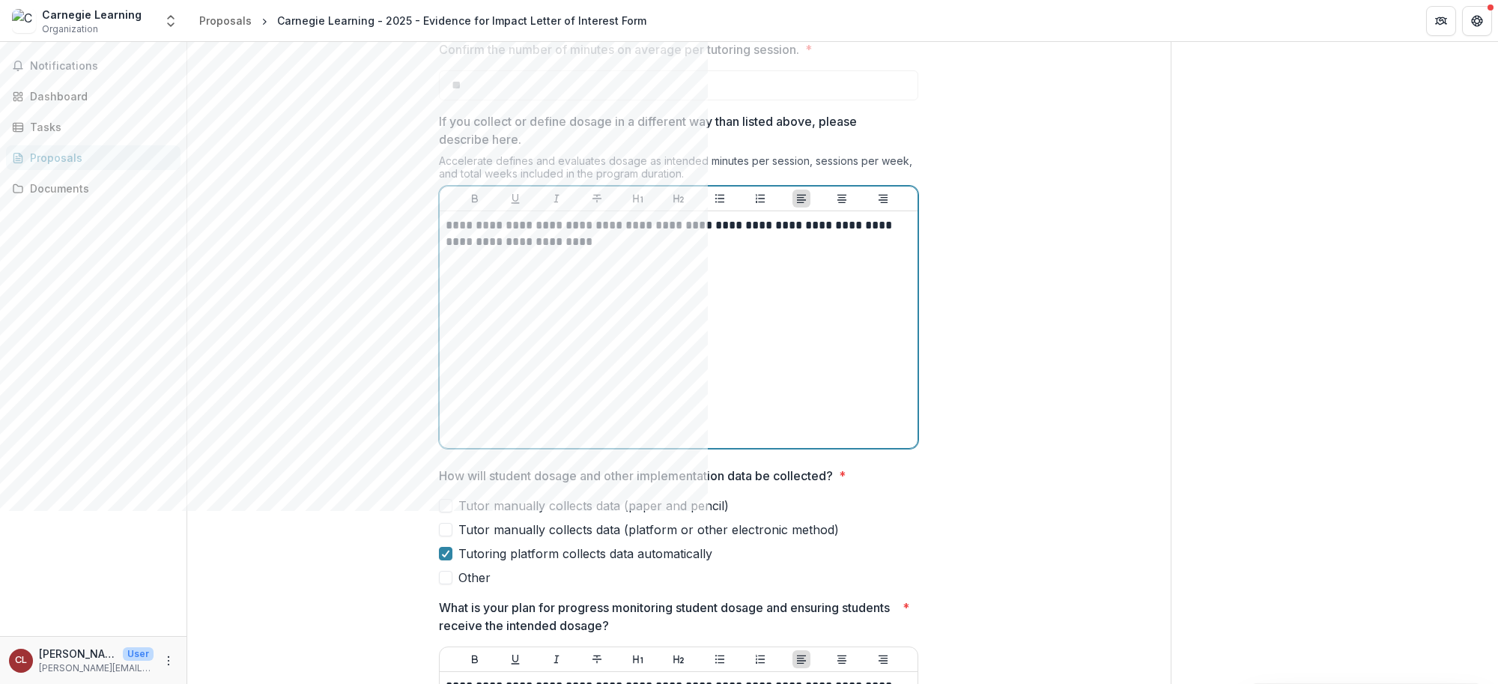
click at [644, 375] on div "**********" at bounding box center [679, 329] width 466 height 225
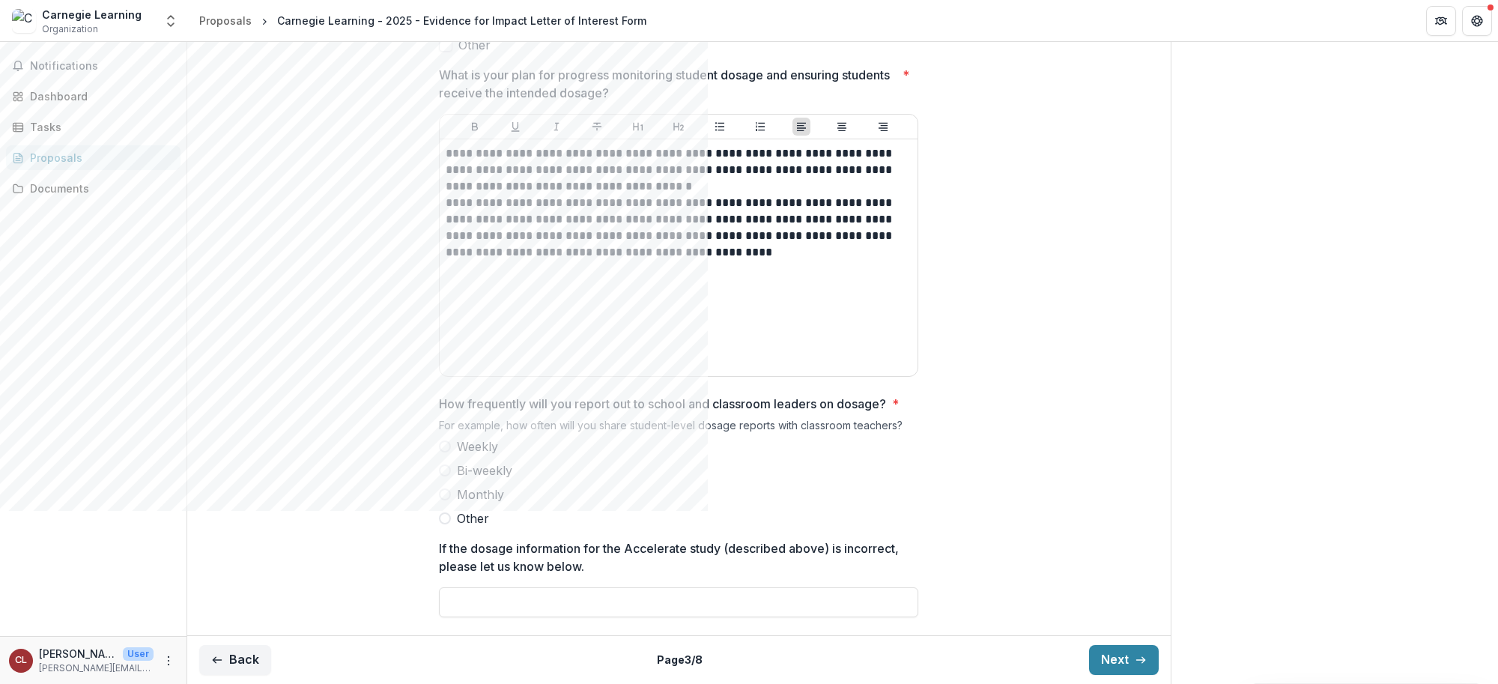
scroll to position [1106, 0]
click at [440, 444] on span at bounding box center [445, 446] width 12 height 12
click at [1114, 515] on button "Next" at bounding box center [1124, 660] width 70 height 30
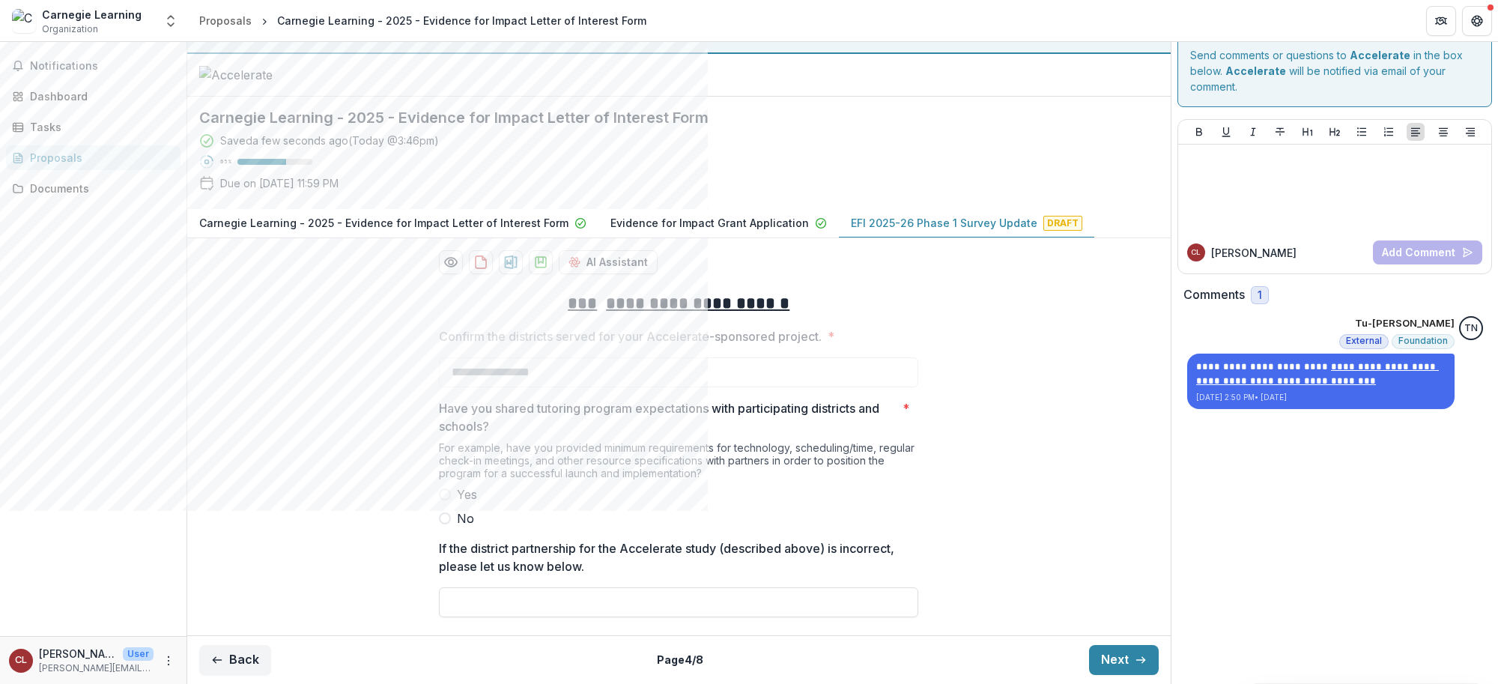
scroll to position [124, 0]
click at [448, 496] on span at bounding box center [445, 494] width 12 height 12
click at [1121, 515] on button "Next" at bounding box center [1124, 660] width 70 height 30
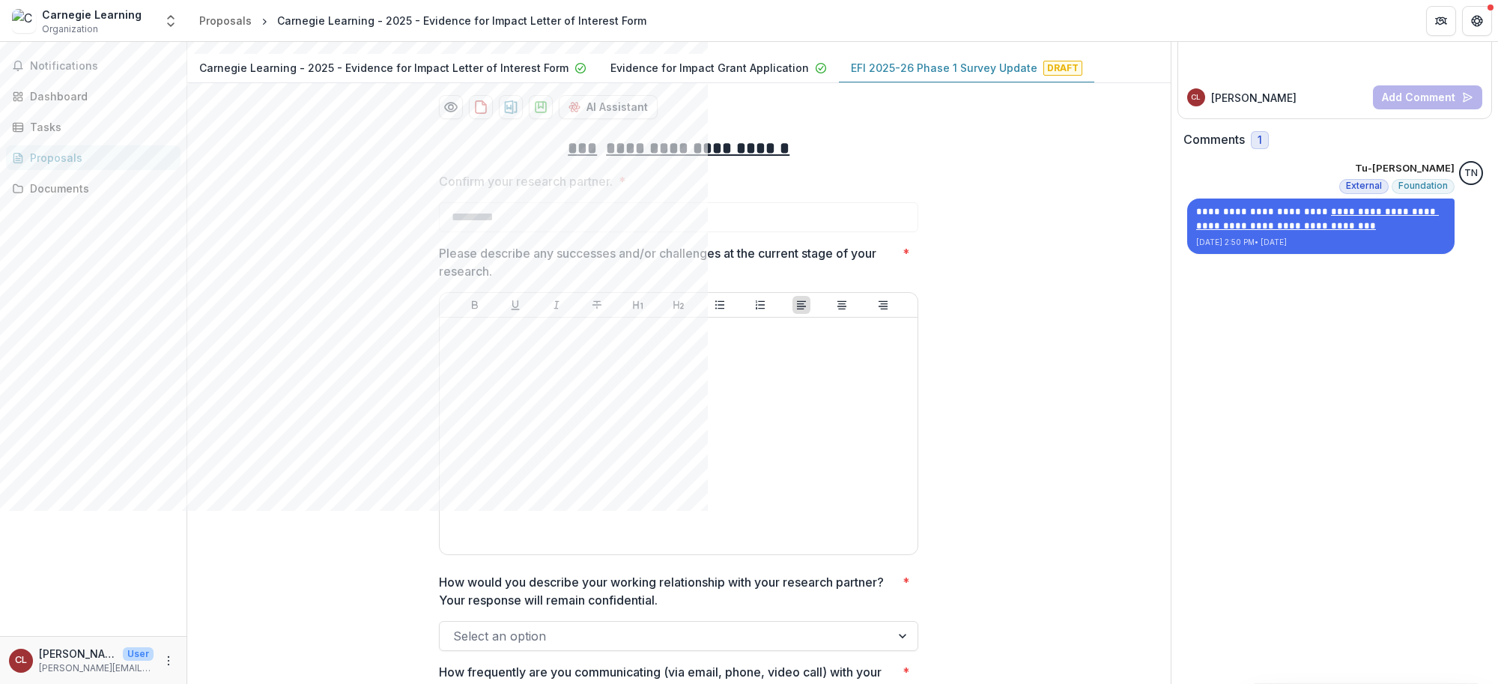
scroll to position [217, 0]
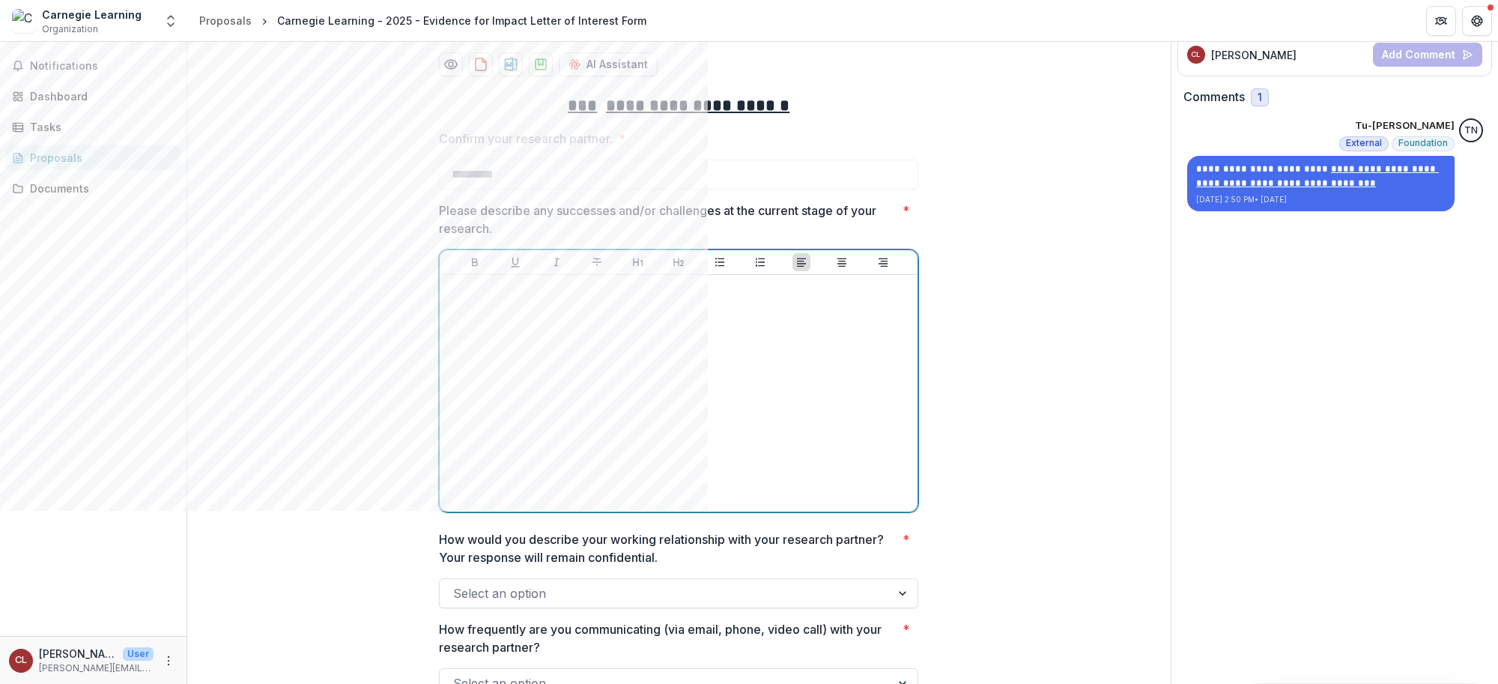
click at [515, 444] on div at bounding box center [679, 393] width 466 height 225
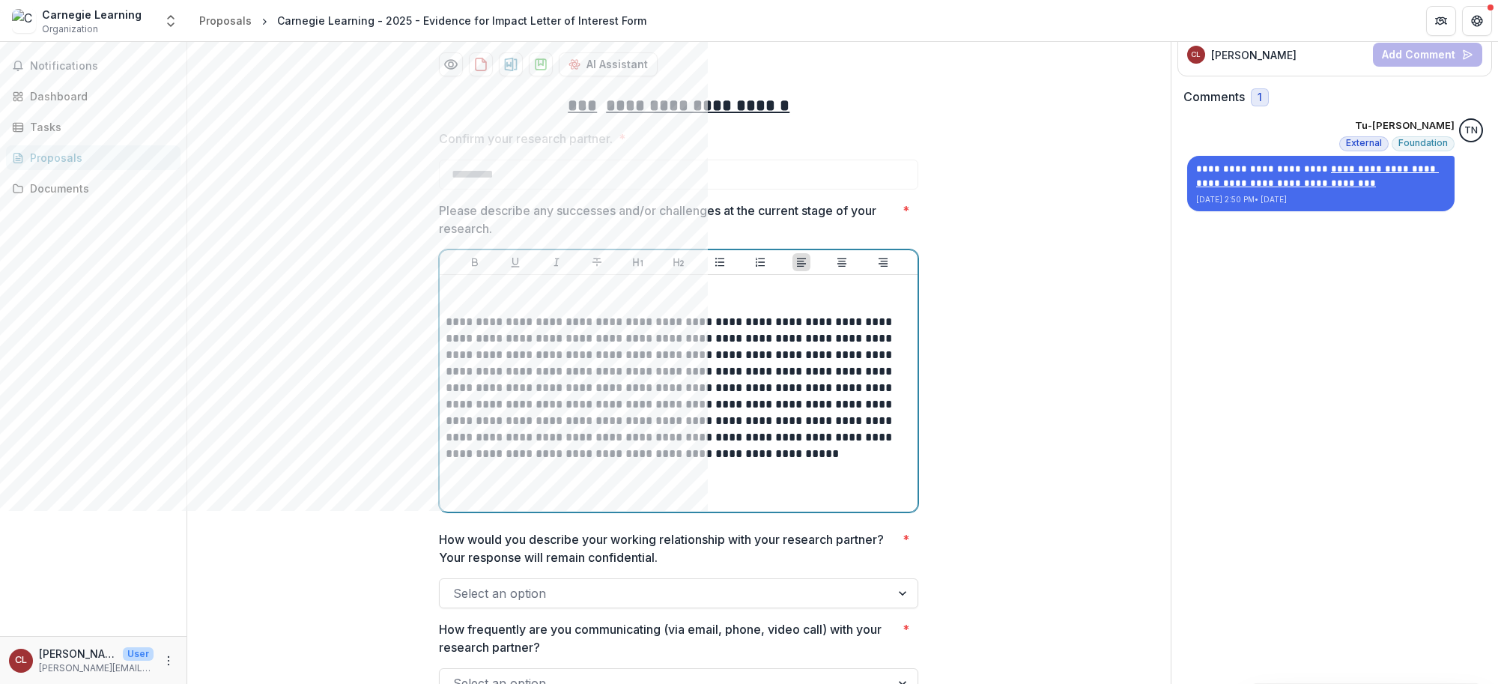
click at [446, 421] on p "**********" at bounding box center [679, 388] width 466 height 148
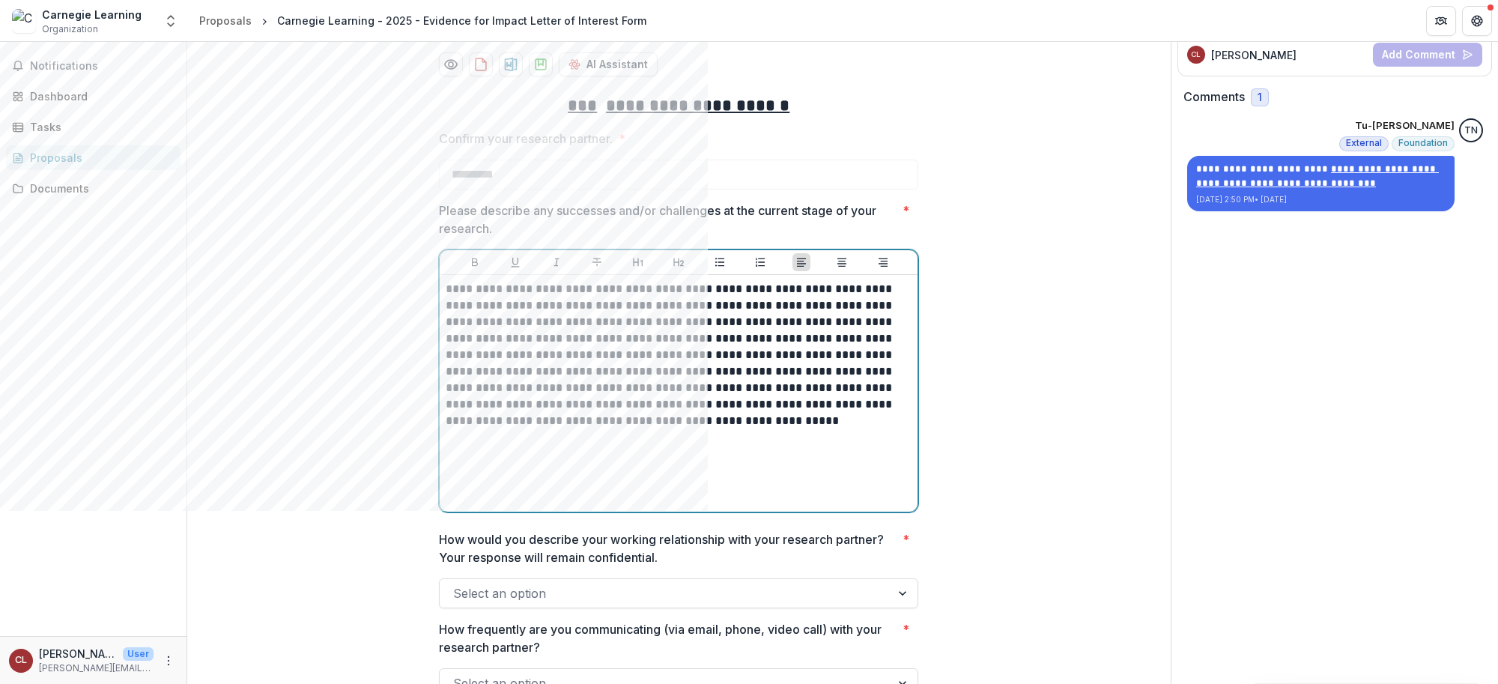
click at [625, 506] on div "**********" at bounding box center [679, 393] width 466 height 225
click at [671, 506] on div "**********" at bounding box center [679, 393] width 466 height 225
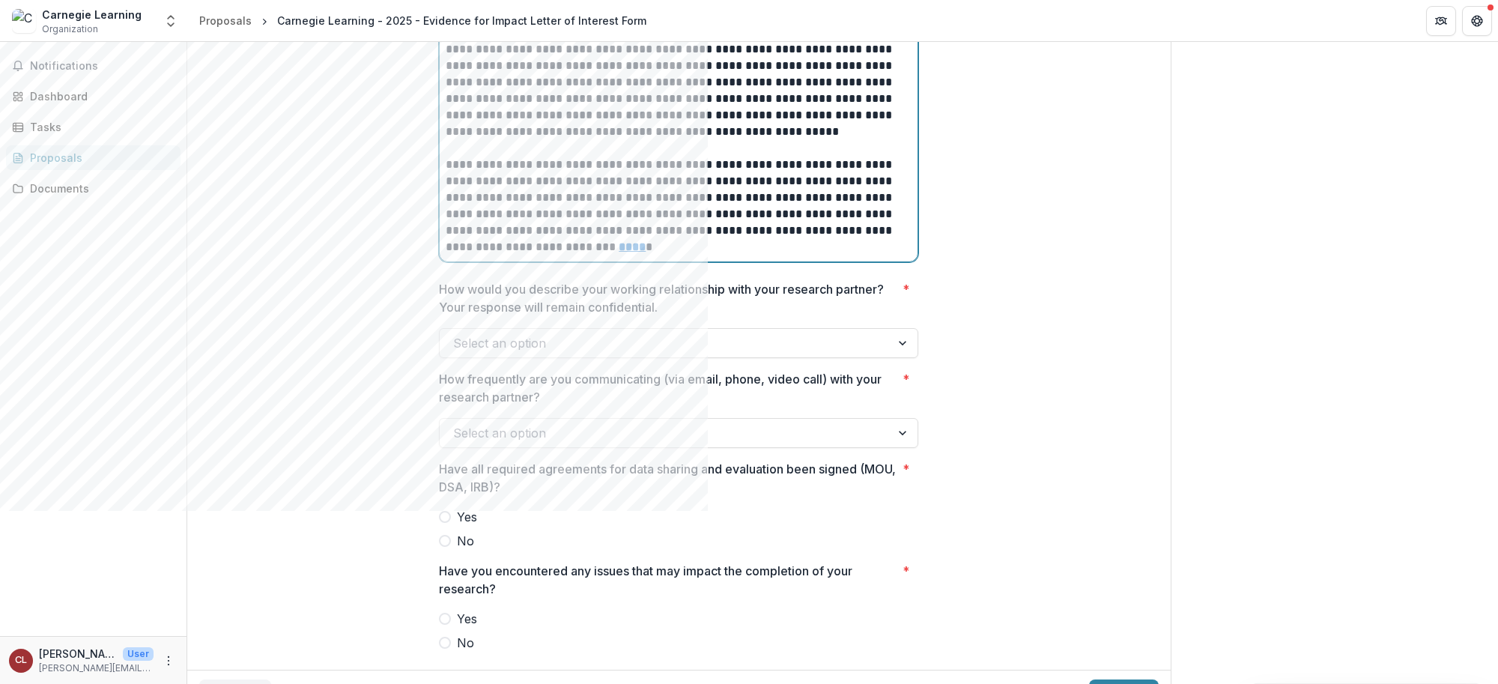
scroll to position [592, 0]
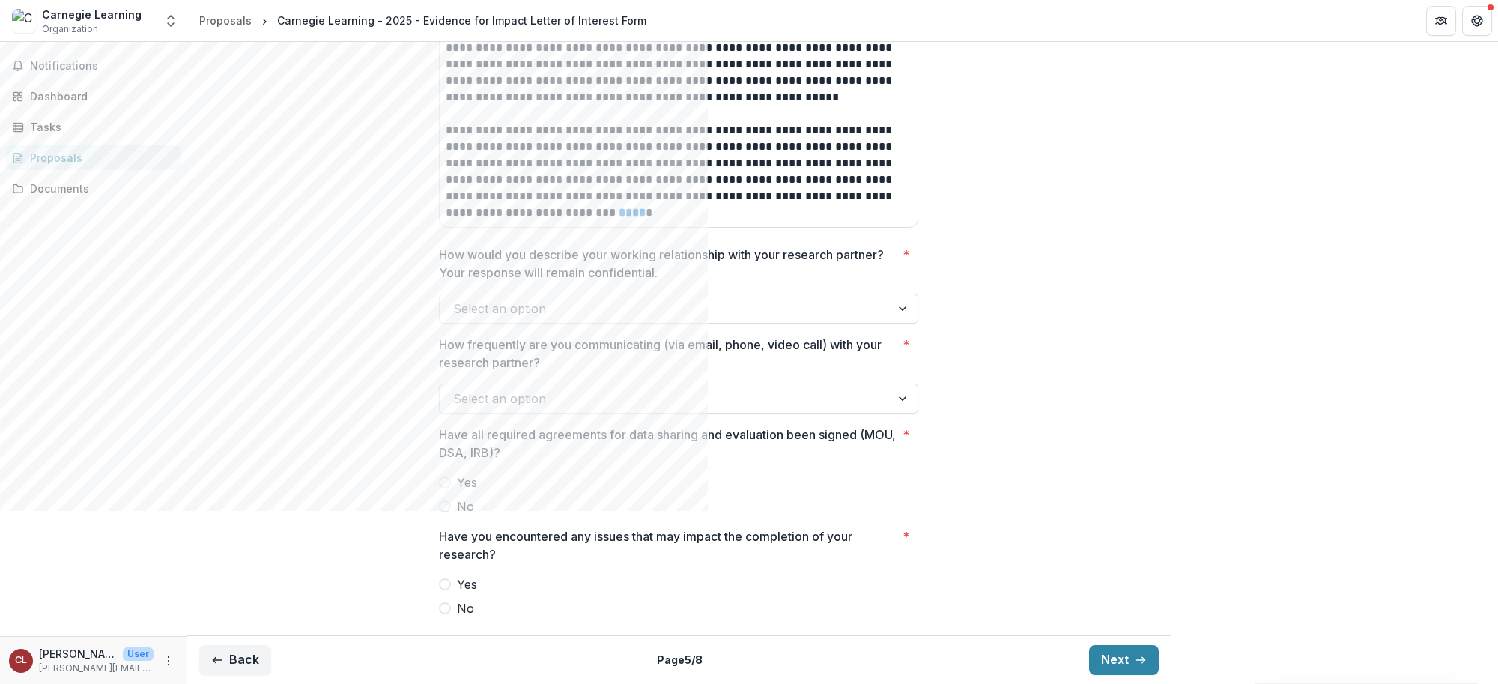
click at [904, 323] on div at bounding box center [904, 308] width 27 height 28
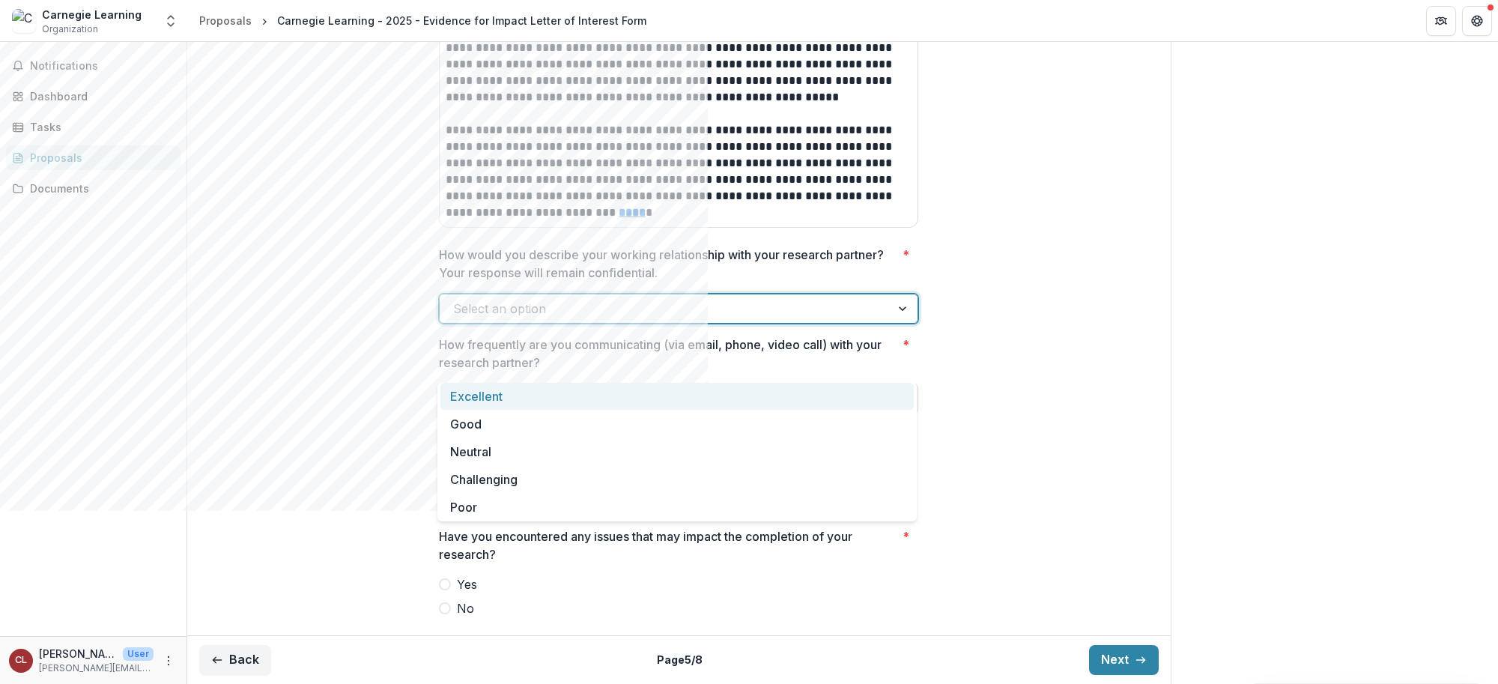
click at [904, 323] on div at bounding box center [904, 308] width 27 height 28
click at [903, 323] on div at bounding box center [904, 308] width 27 height 28
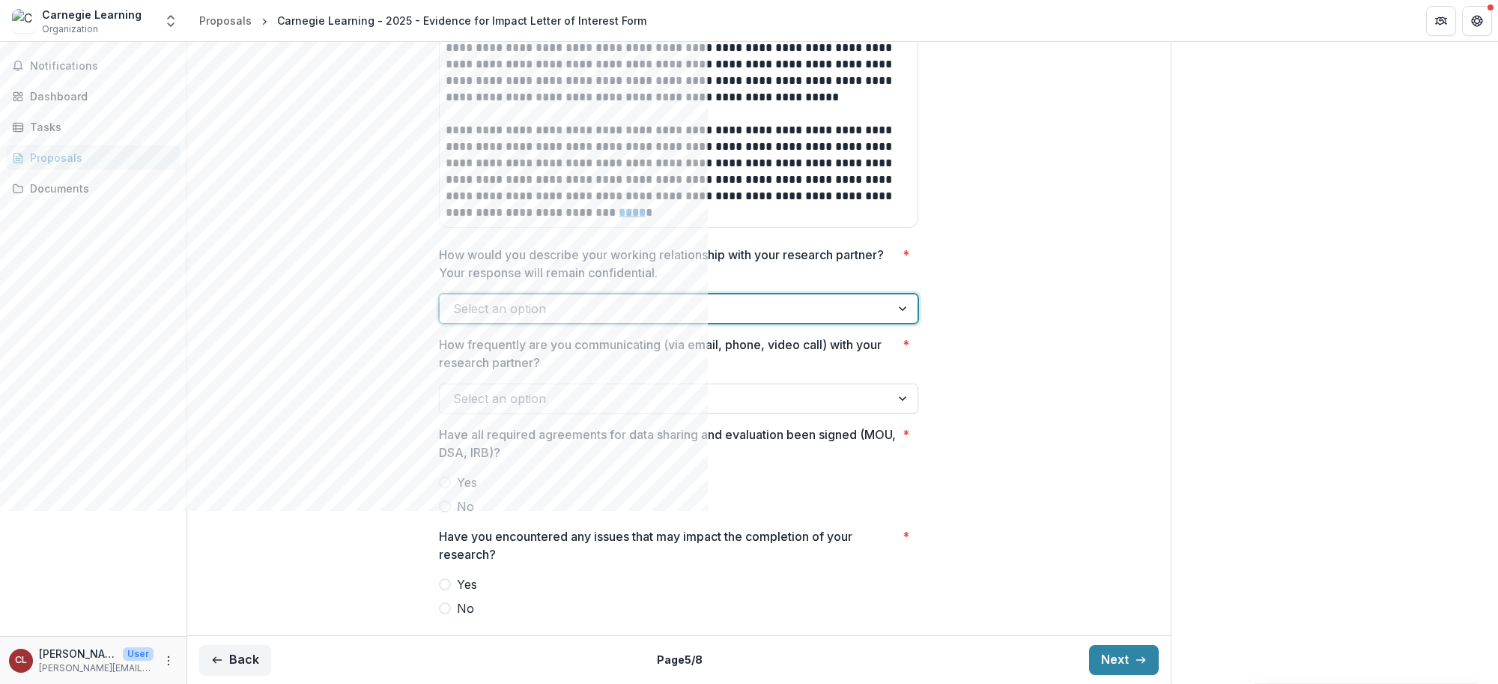
click at [895, 323] on div at bounding box center [904, 308] width 27 height 28
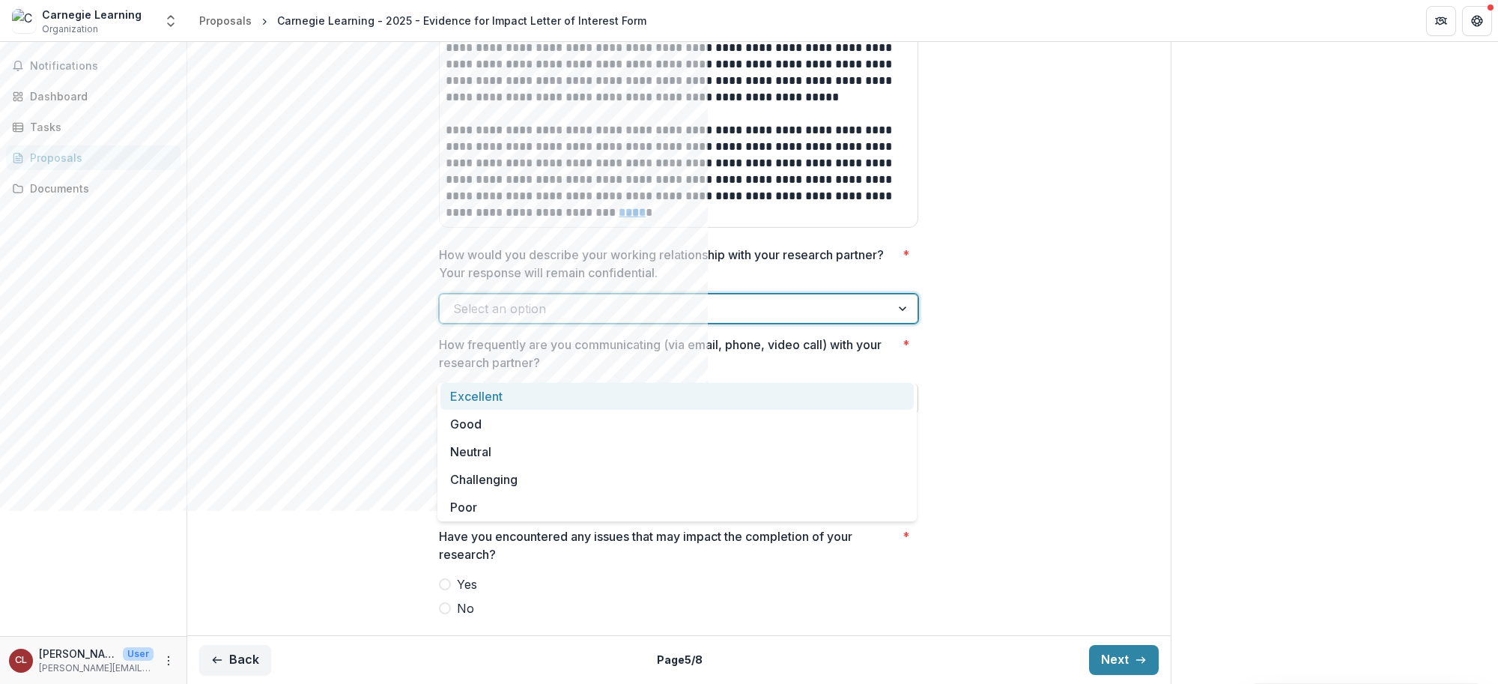
click at [489, 394] on div "Excellent" at bounding box center [676, 397] width 473 height 28
click at [489, 372] on p "How frequently are you communicating (via email, phone, video call) with your r…" at bounding box center [668, 354] width 458 height 36
click at [457, 394] on input "How frequently are you communicating (via email, phone, video call) with your r…" at bounding box center [455, 399] width 4 height 18
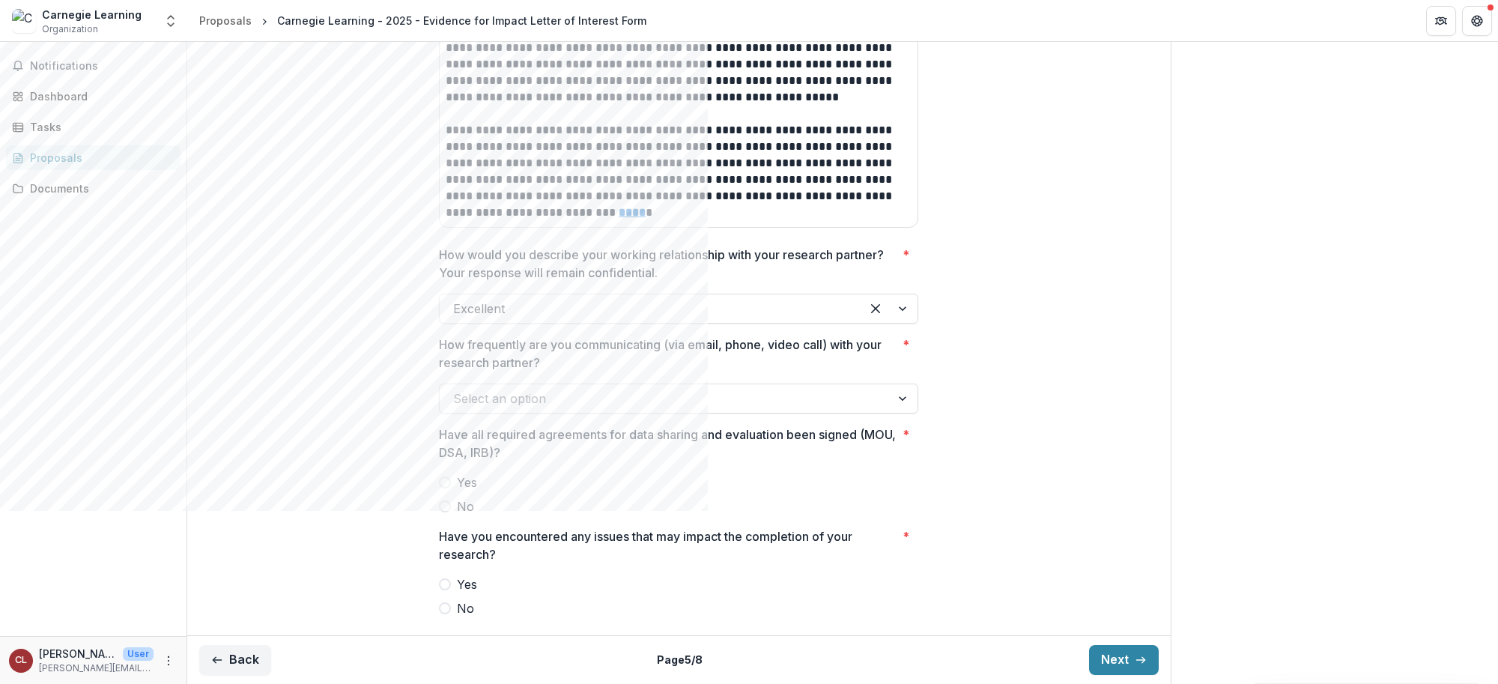
click at [906, 413] on div at bounding box center [904, 398] width 27 height 28
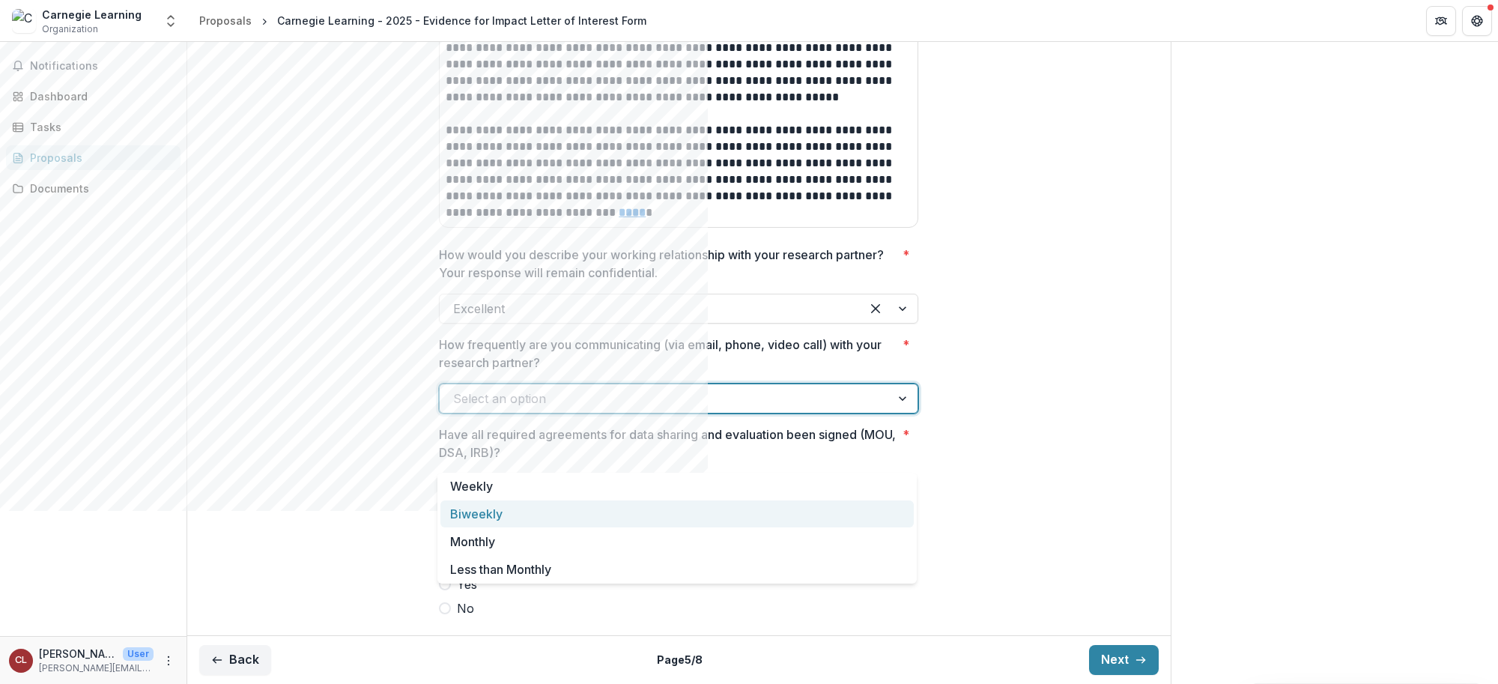
click at [496, 515] on div "Biweekly" at bounding box center [676, 514] width 473 height 28
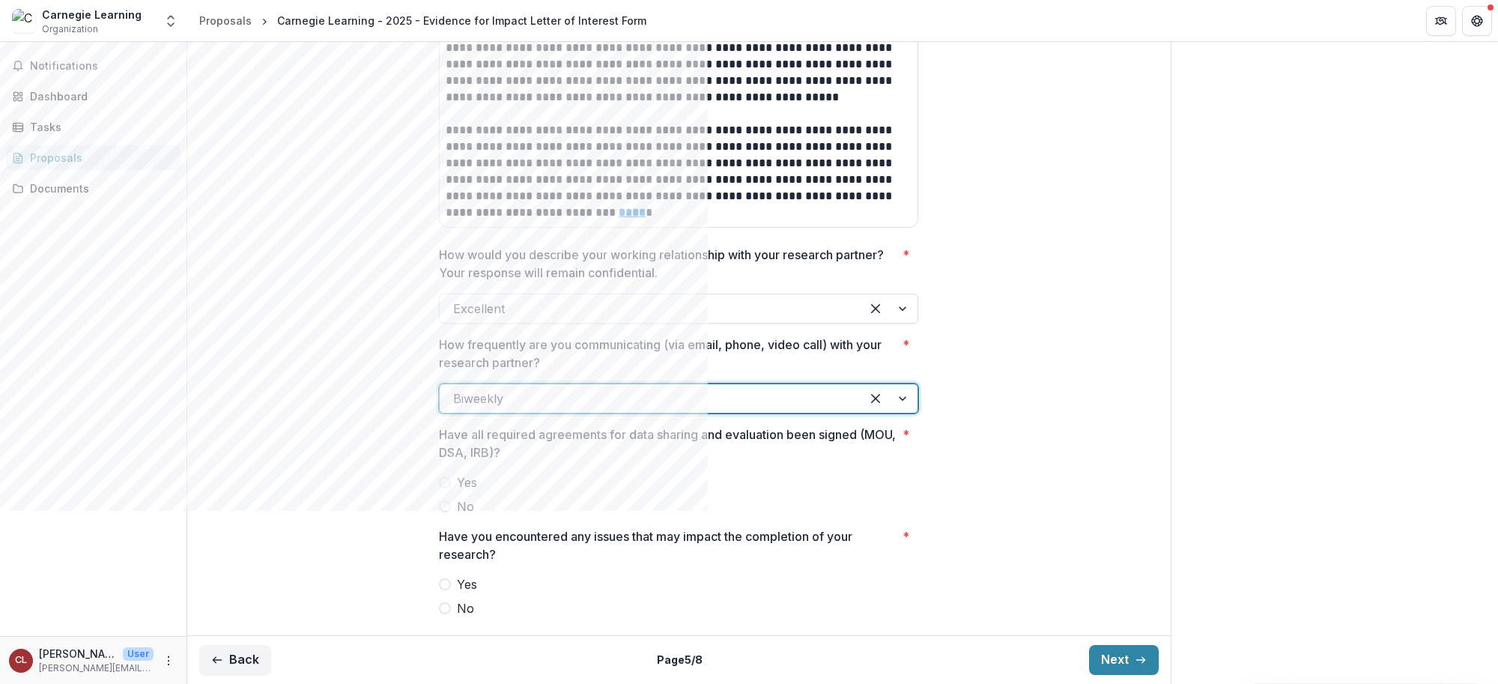
scroll to position [644, 0]
click at [448, 480] on span at bounding box center [445, 482] width 12 height 12
click at [443, 515] on span at bounding box center [445, 608] width 12 height 12
click at [1109, 515] on button "Next" at bounding box center [1124, 660] width 70 height 30
click at [1109, 515] on div "Back Page 5 / 8 Next" at bounding box center [679, 659] width 984 height 49
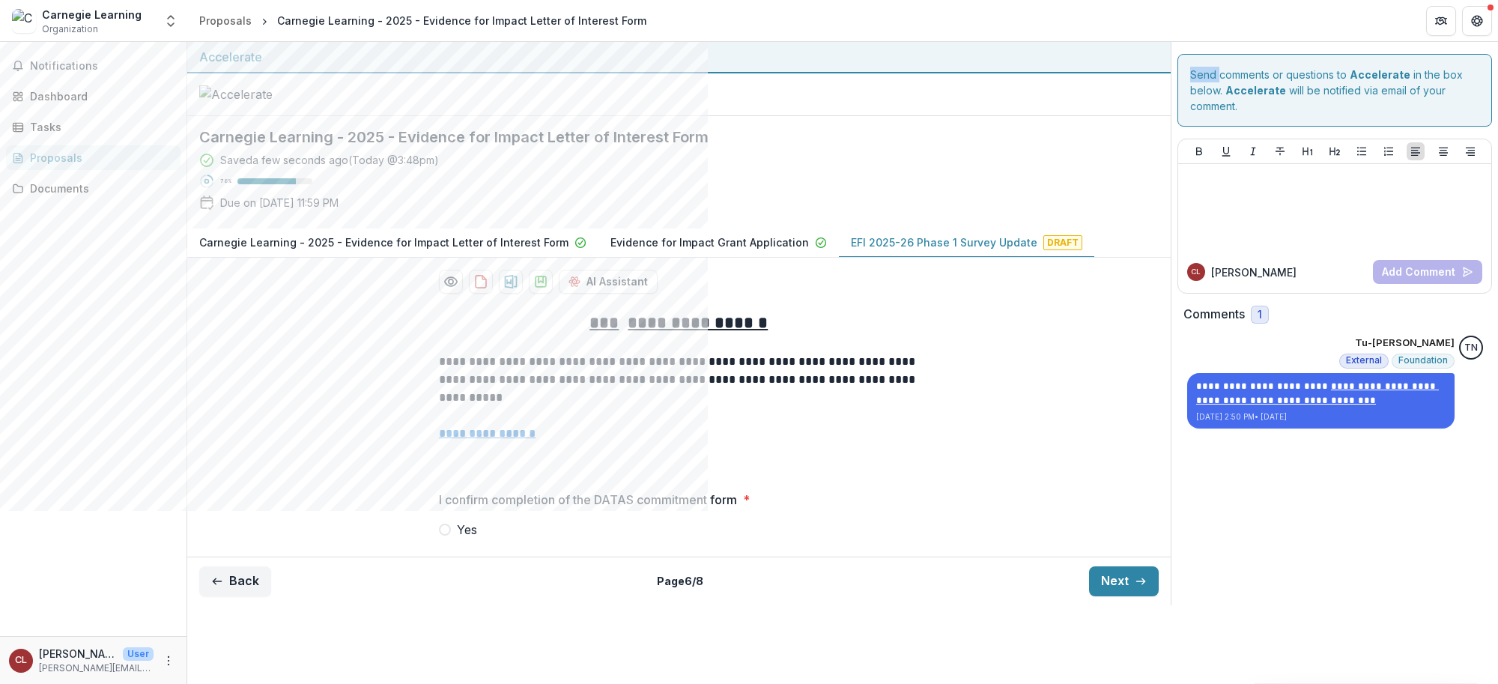
scroll to position [24, 0]
click at [491, 439] on u "**********" at bounding box center [487, 433] width 97 height 11
click at [444, 515] on span at bounding box center [445, 530] width 12 height 12
click at [1110, 515] on button "Next" at bounding box center [1124, 581] width 70 height 30
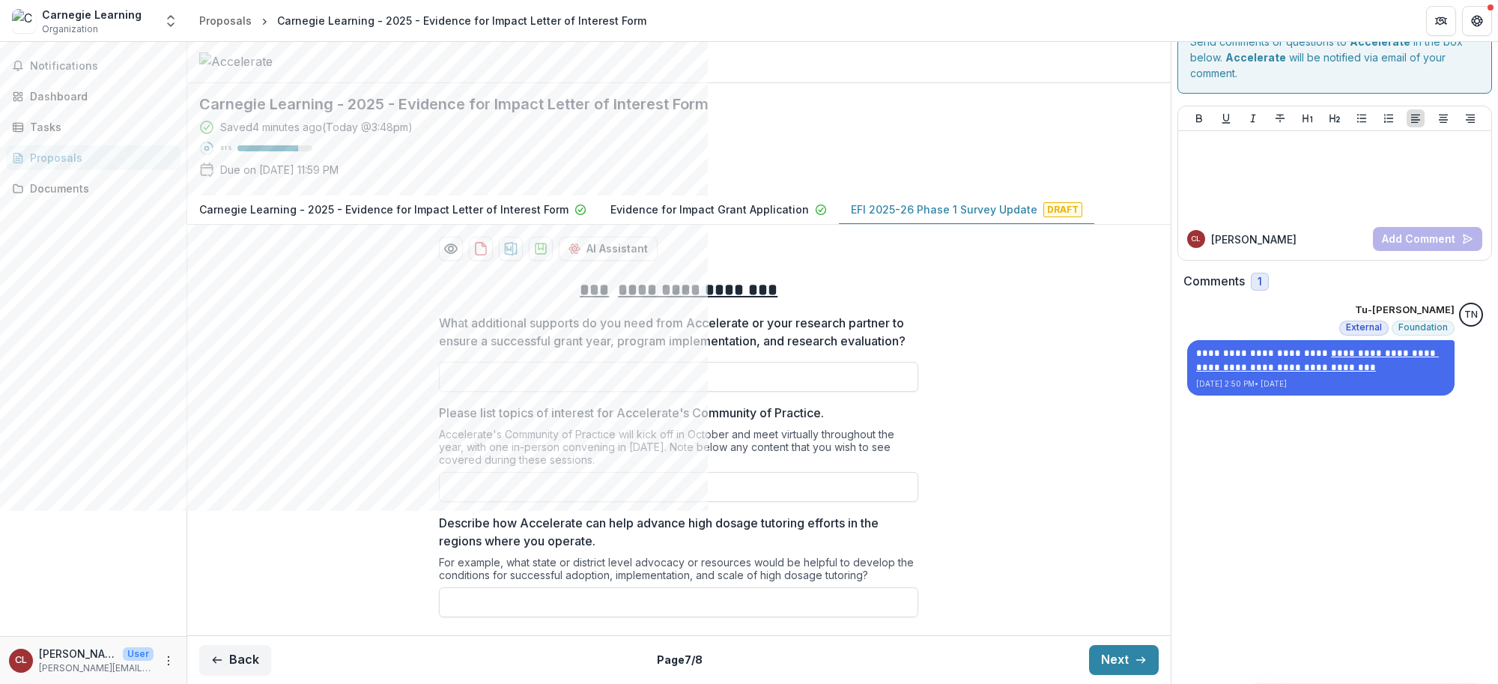
scroll to position [155, 0]
click at [554, 515] on input "Describe how Accelerate can help advance high dosage tutoring efforts in the re…" at bounding box center [678, 602] width 479 height 30
paste input "**********"
type input "**********"
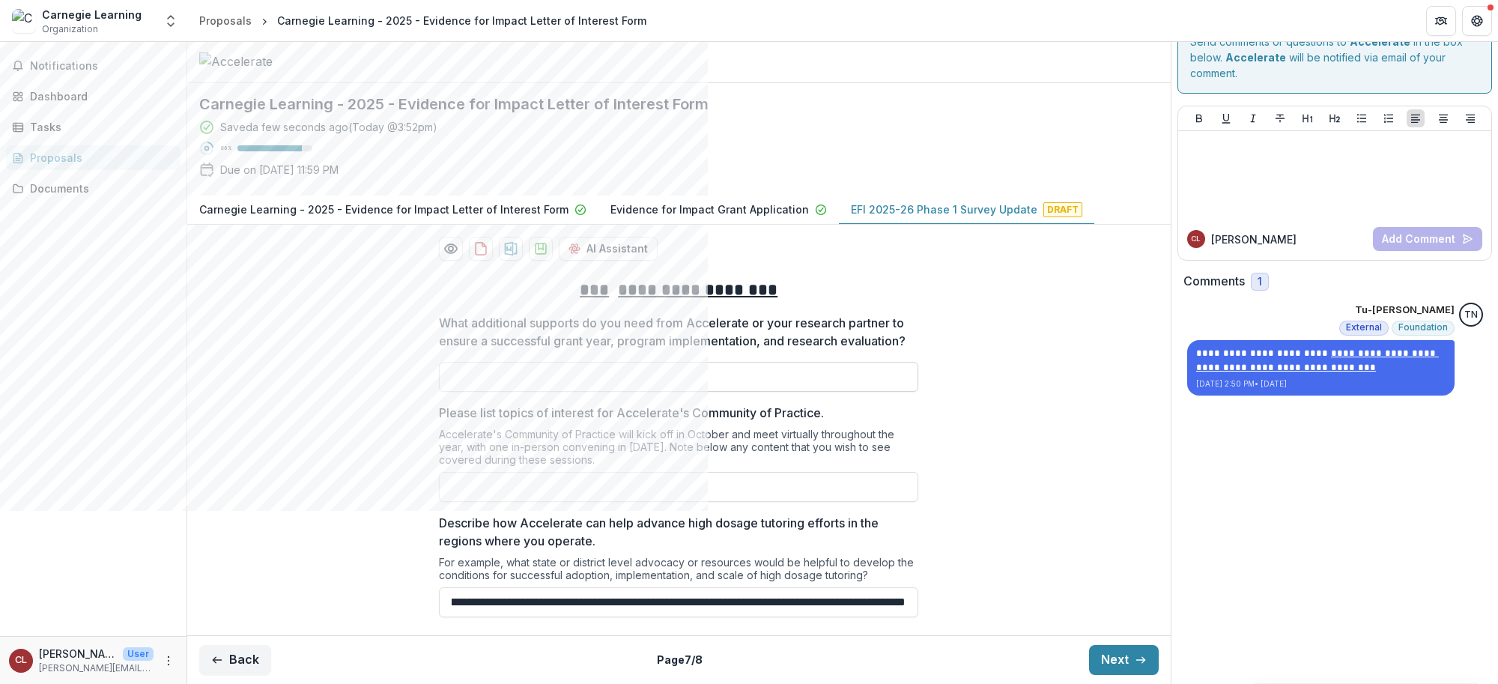
click at [704, 379] on input "What additional supports do you need from Accelerate or your research partner t…" at bounding box center [678, 377] width 479 height 30
type input "**********"
click at [609, 485] on input "Please list topics of interest for Accelerate's Community of Practice." at bounding box center [678, 487] width 479 height 30
type input "**********"
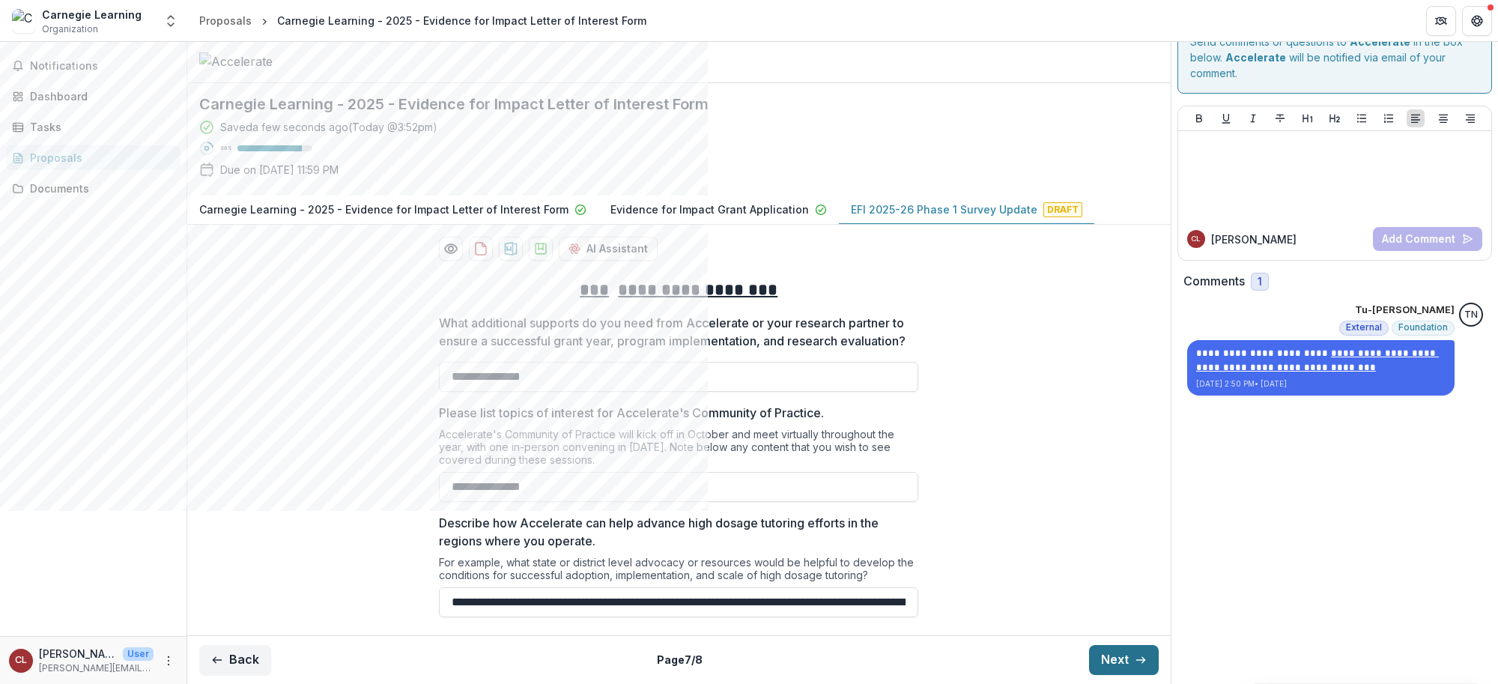
click at [1107, 515] on button "Next" at bounding box center [1124, 660] width 70 height 30
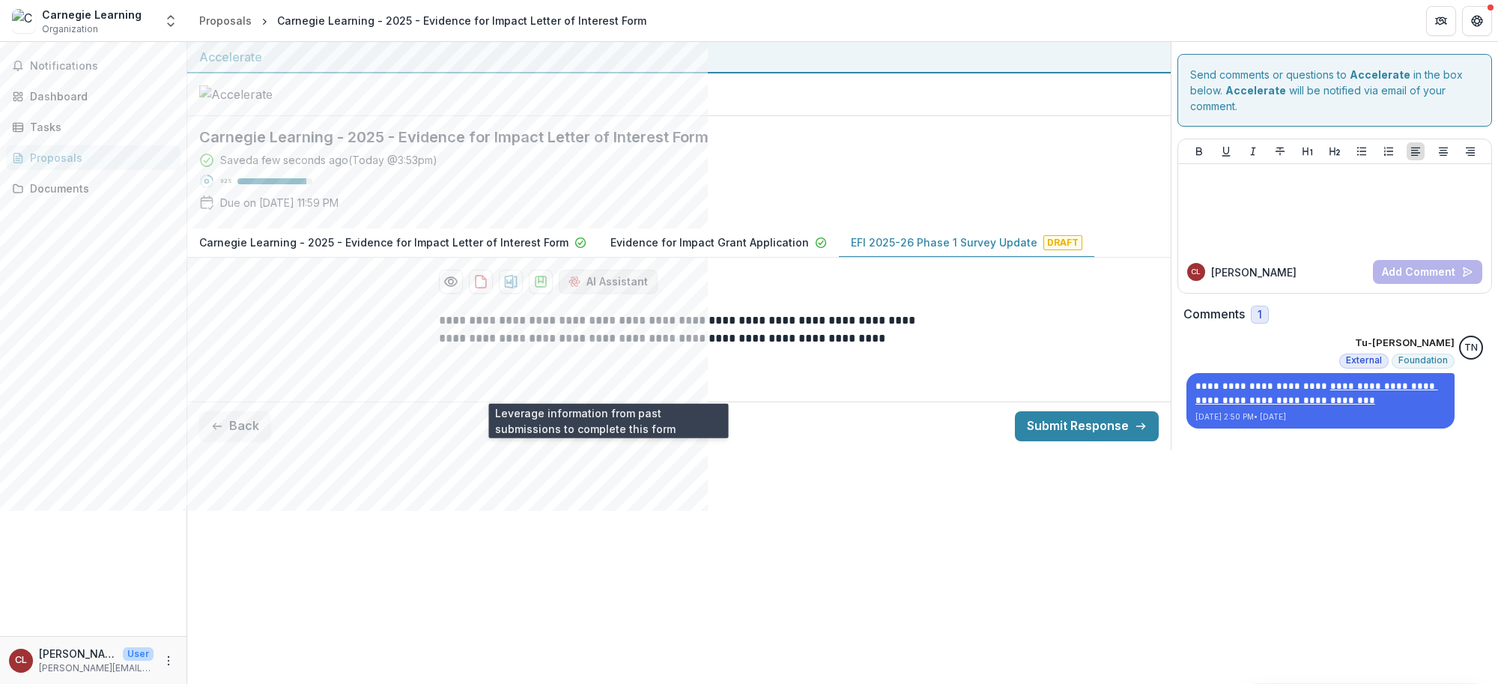
click at [627, 294] on button "AI Assistant" at bounding box center [608, 282] width 99 height 24
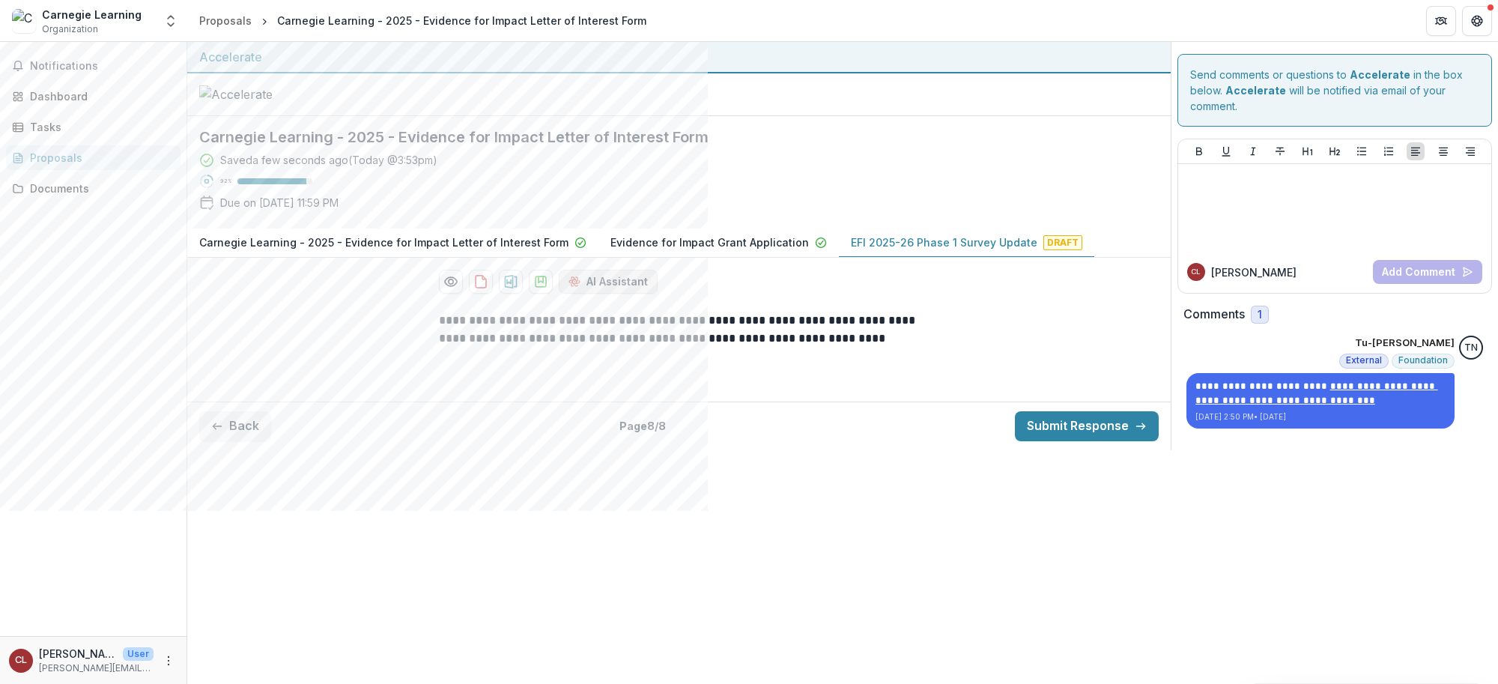
click at [631, 294] on button "AI Assistant" at bounding box center [608, 282] width 99 height 24
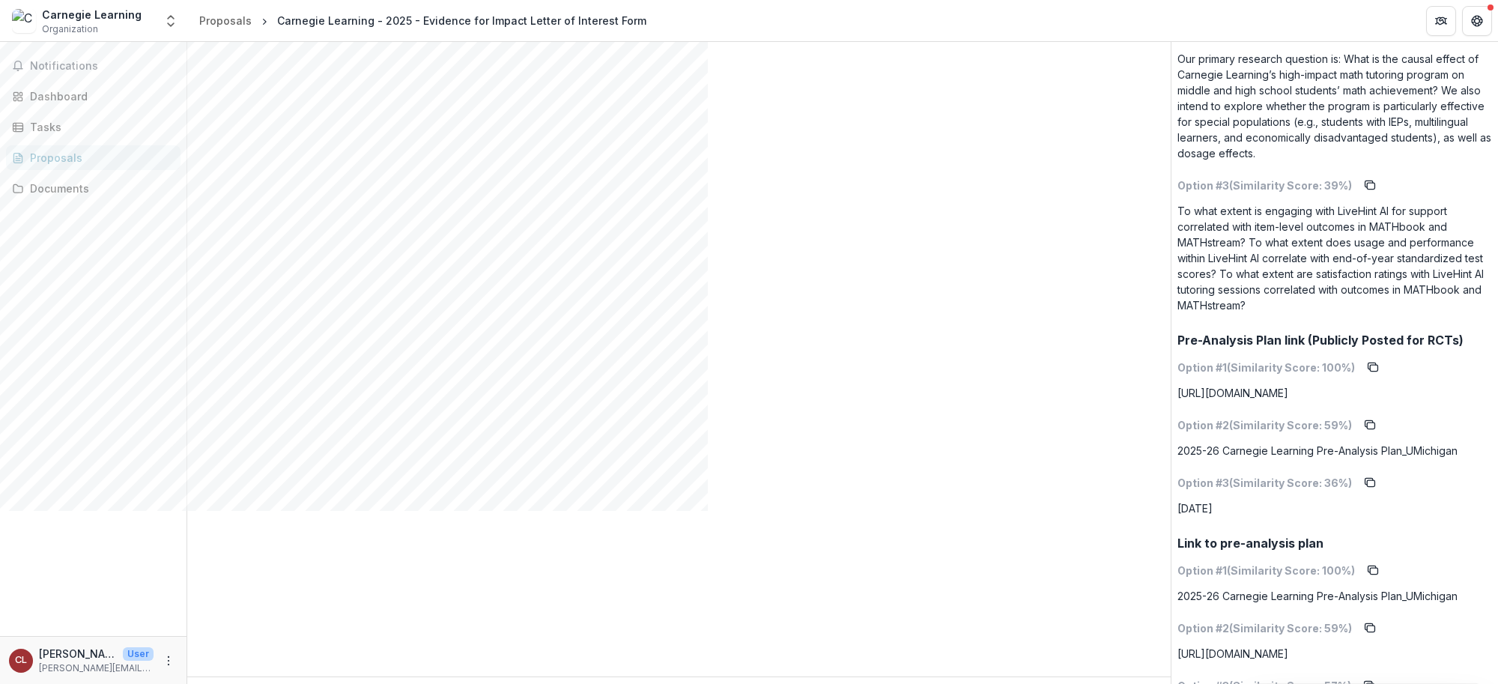
scroll to position [6124, 0]
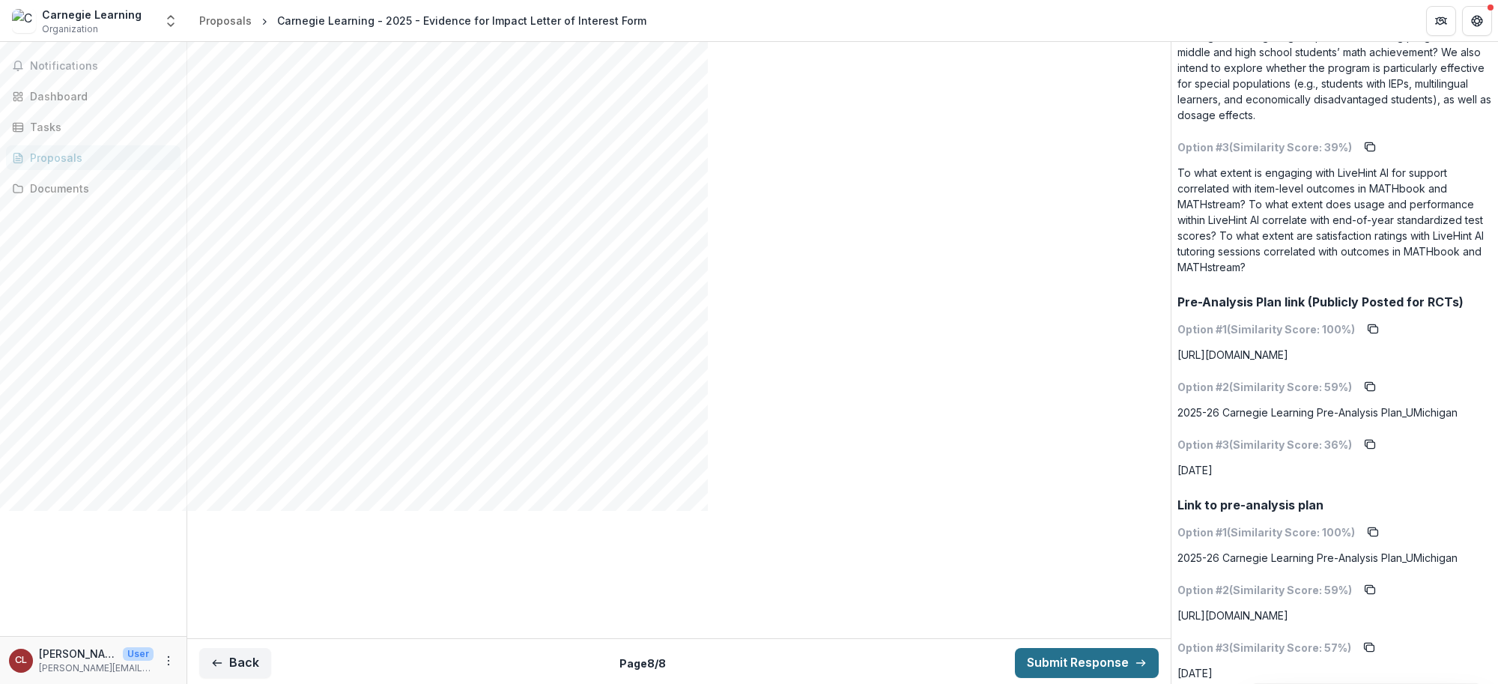
click at [1094, 515] on button "Submit Response" at bounding box center [1087, 663] width 144 height 30
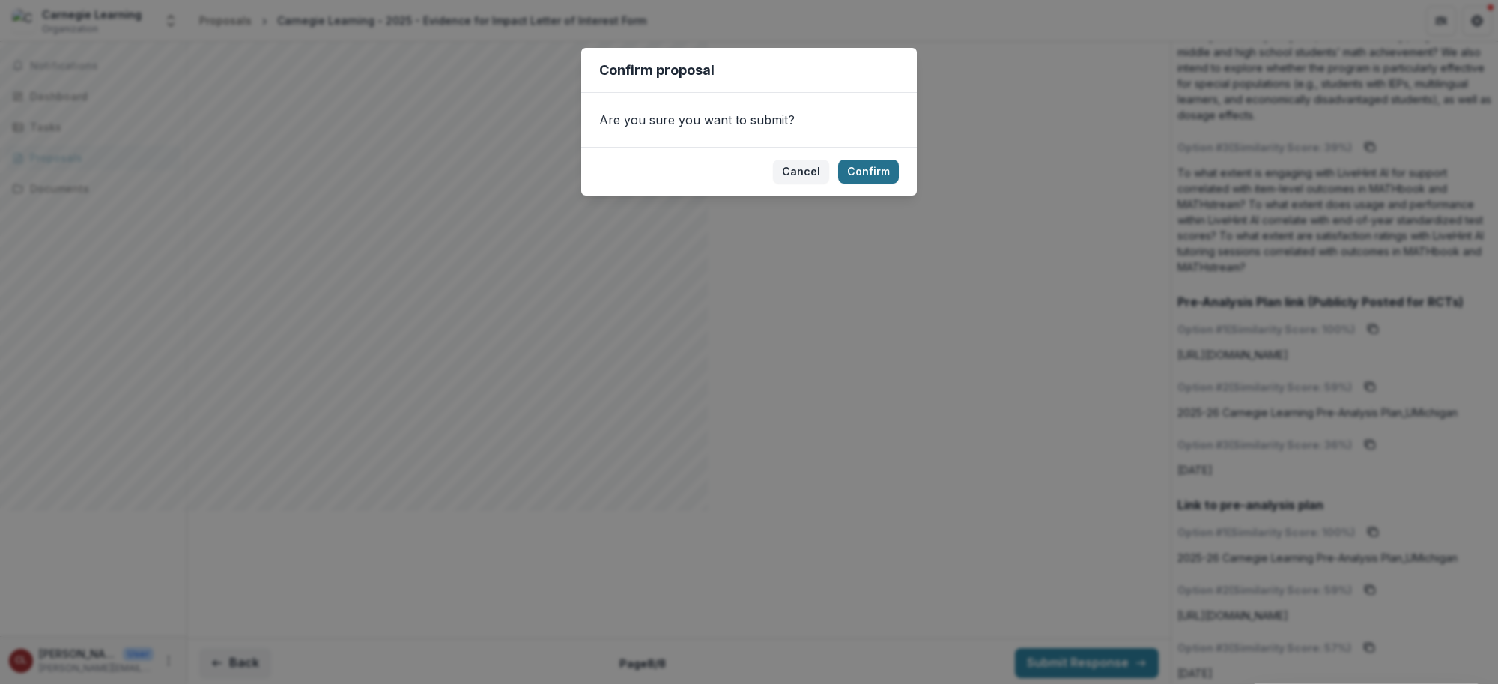
click at [867, 172] on button "Confirm" at bounding box center [868, 172] width 61 height 24
